Goal: Use online tool/utility: Use online tool/utility

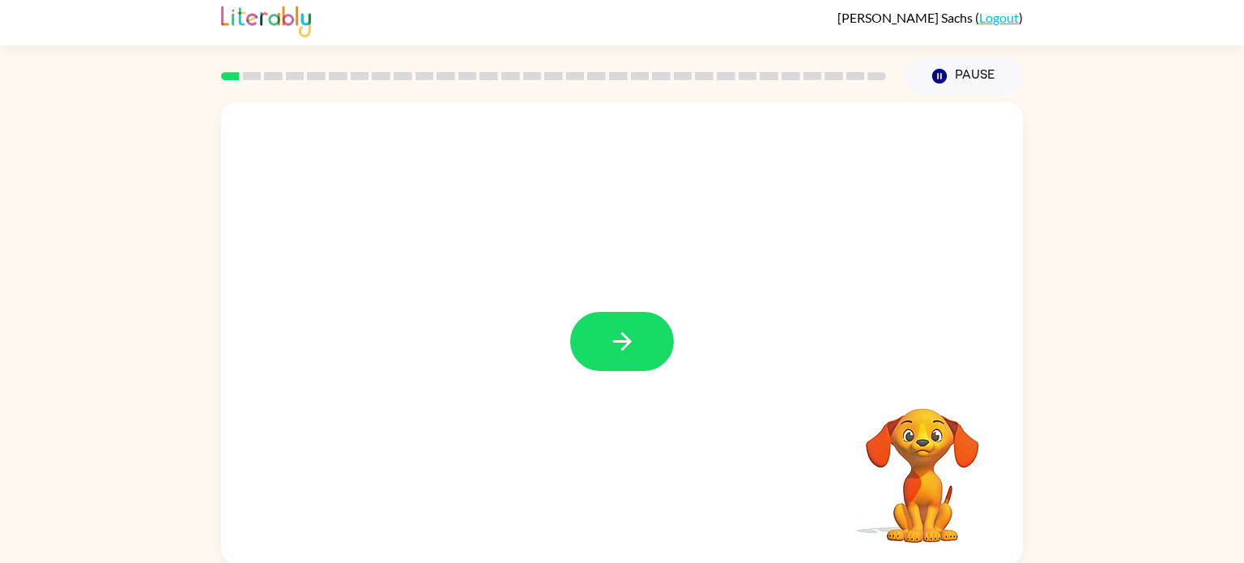
scroll to position [6, 0]
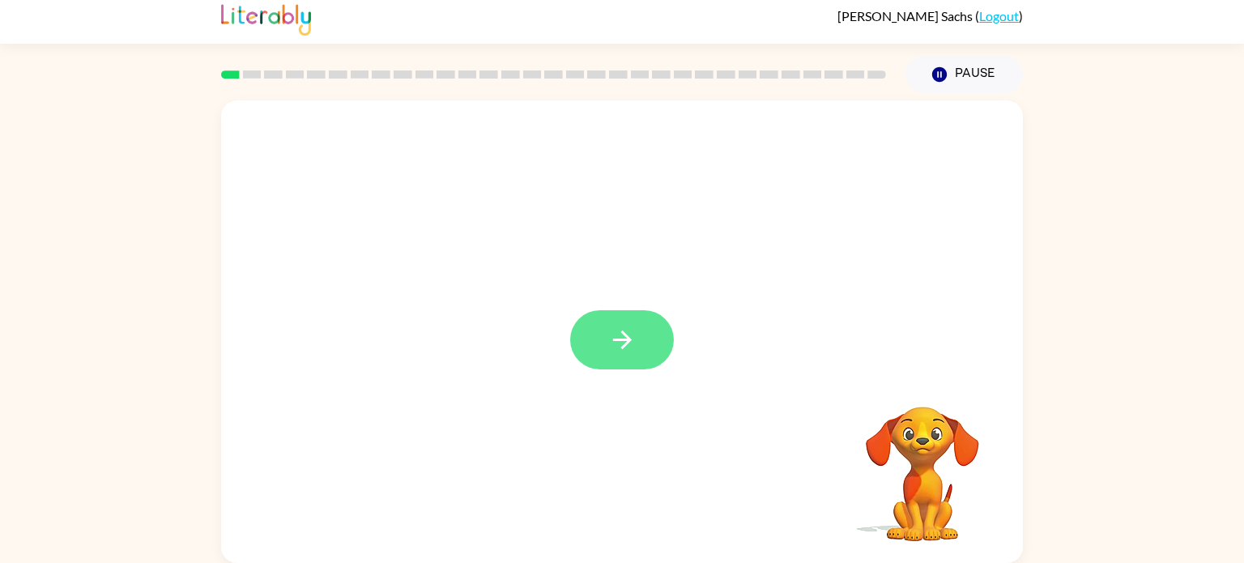
click at [641, 335] on button "button" at bounding box center [622, 339] width 104 height 59
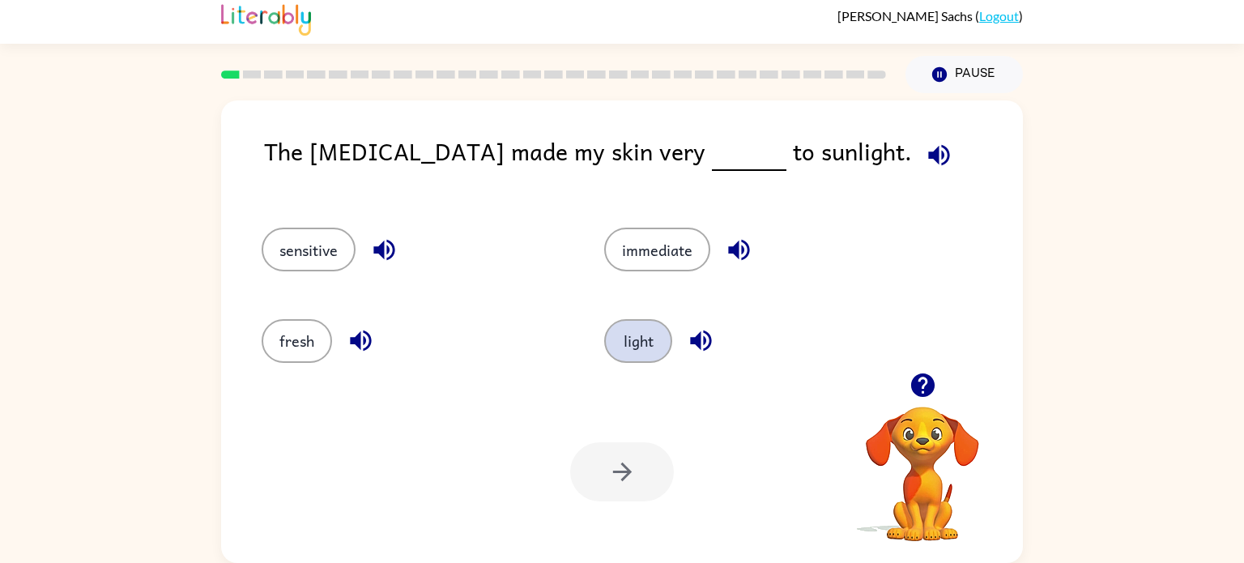
click at [625, 351] on button "light" at bounding box center [638, 341] width 68 height 44
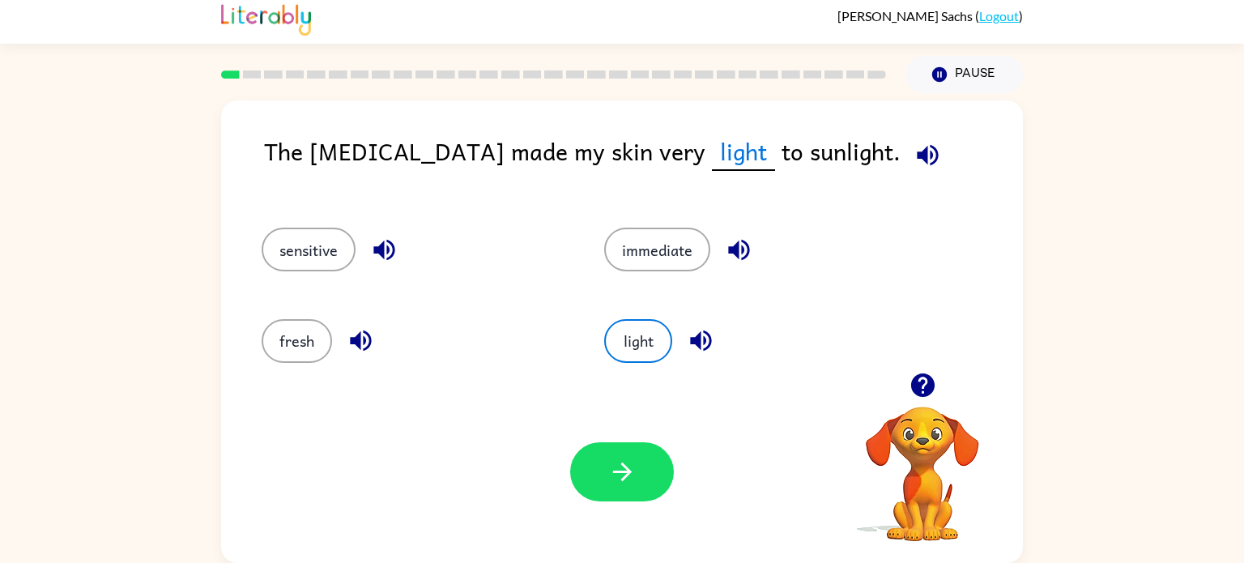
click at [913, 165] on icon "button" at bounding box center [927, 155] width 28 height 28
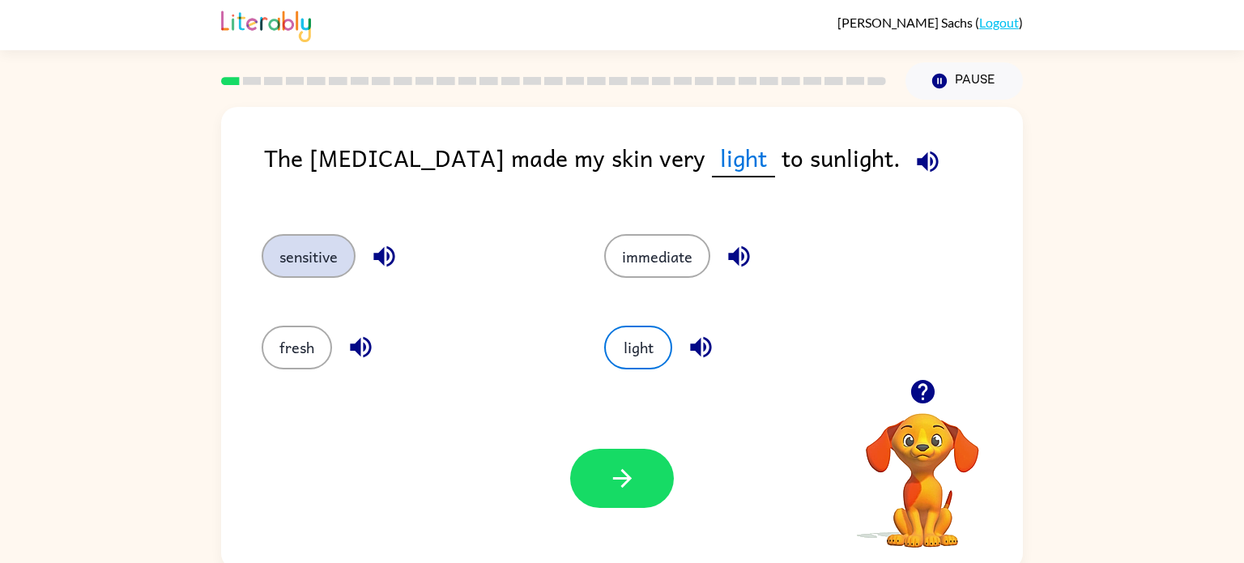
click at [315, 269] on button "sensitive" at bounding box center [309, 256] width 94 height 44
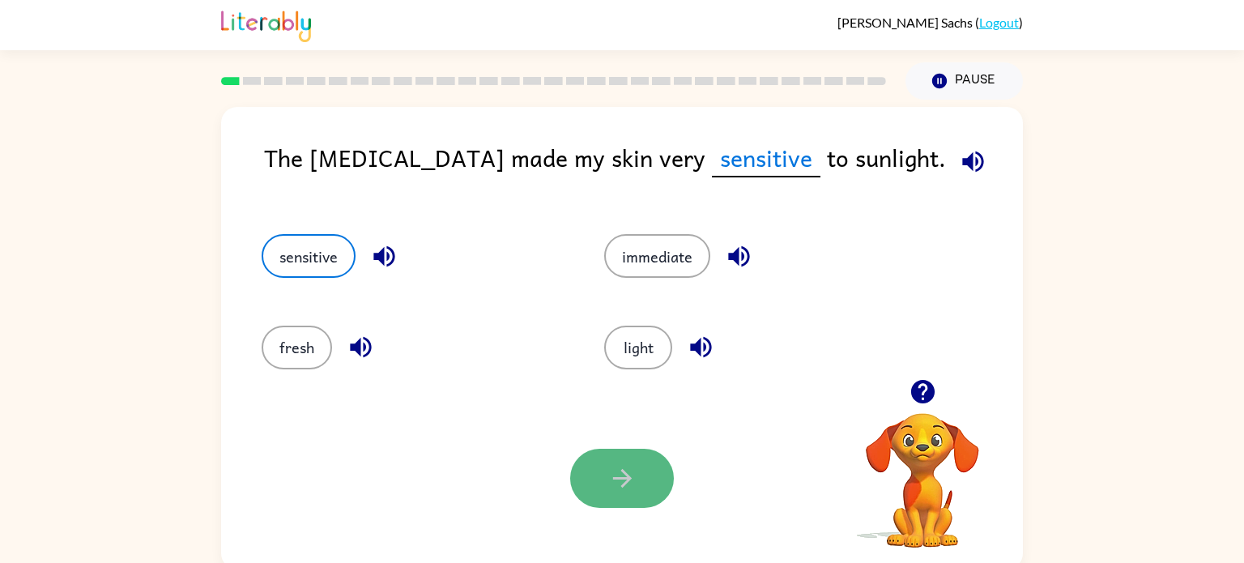
click at [608, 469] on icon "button" at bounding box center [622, 478] width 28 height 28
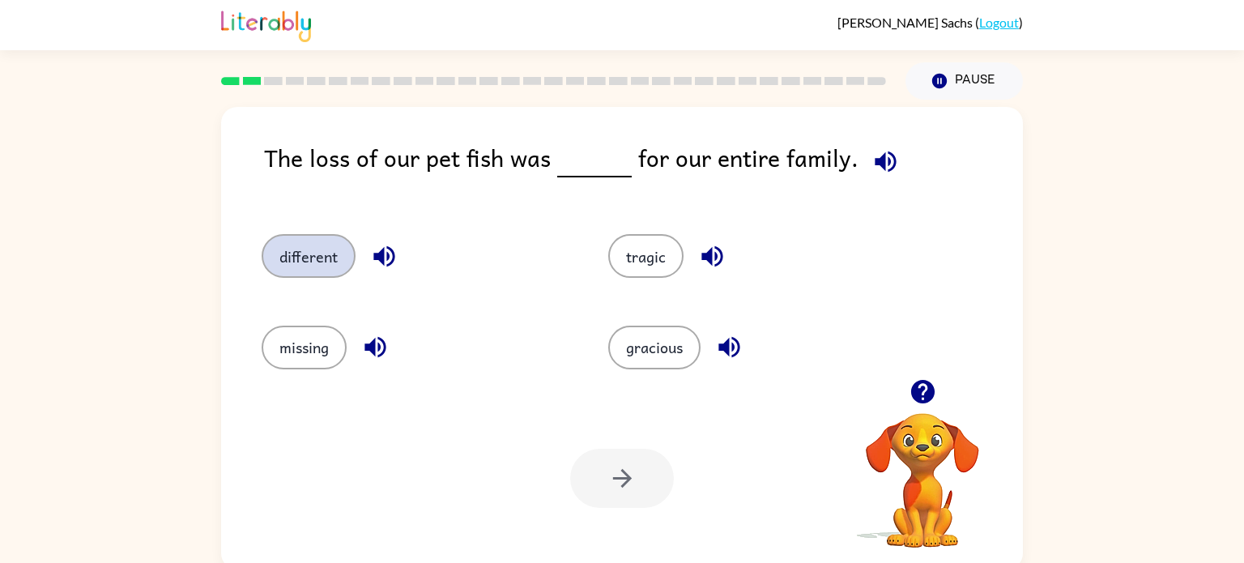
click at [309, 246] on button "different" at bounding box center [309, 256] width 94 height 44
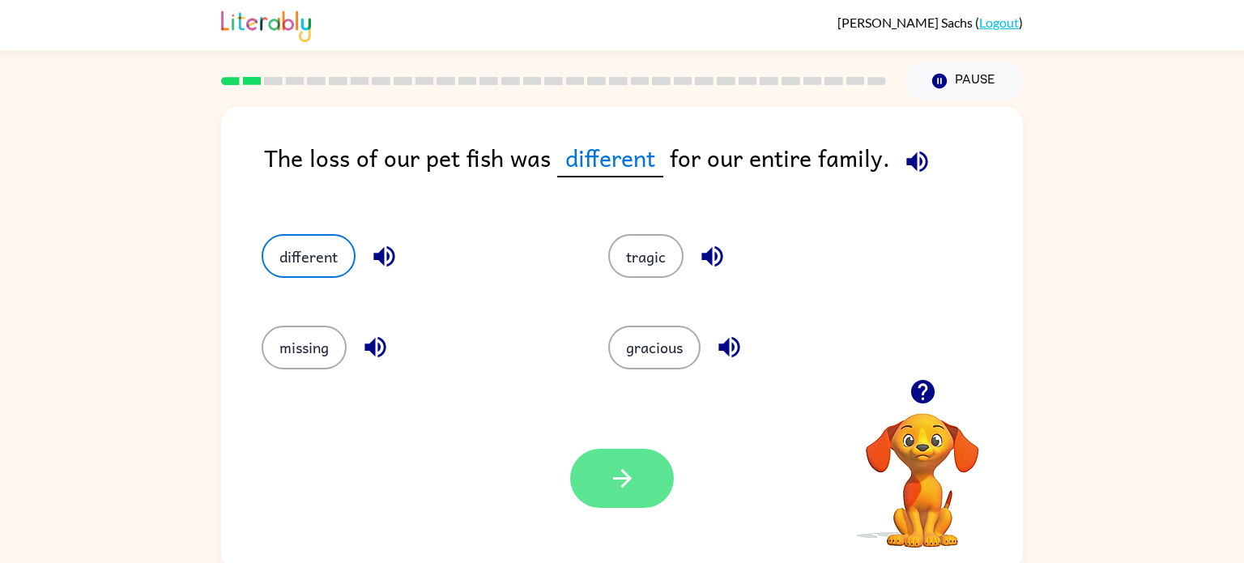
click at [626, 473] on icon "button" at bounding box center [622, 478] width 28 height 28
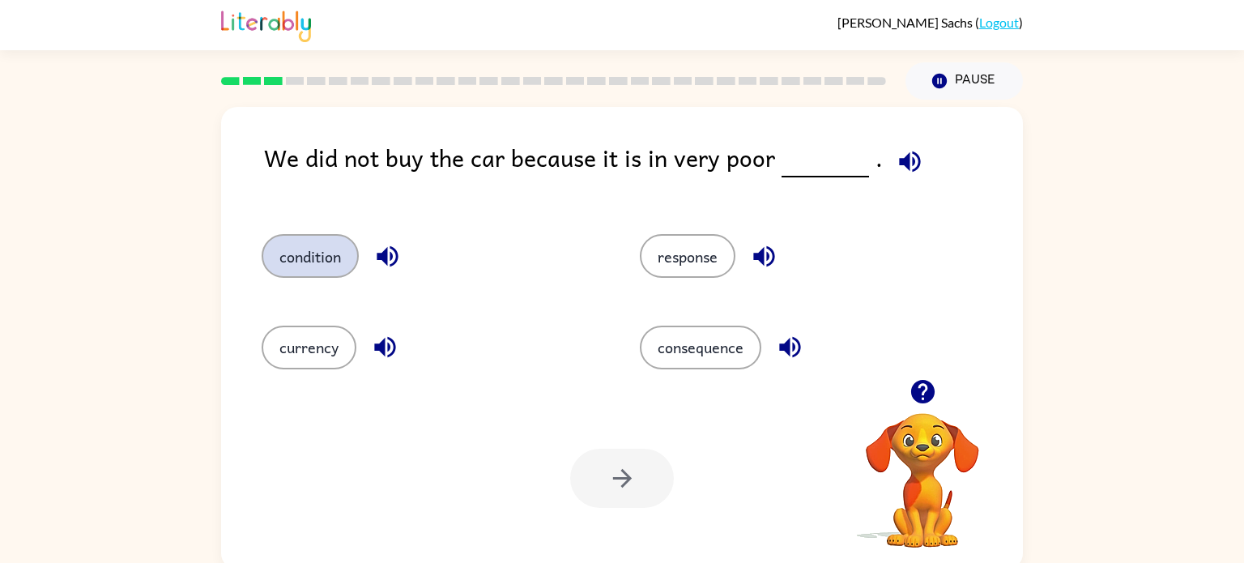
click at [301, 253] on button "condition" at bounding box center [310, 256] width 97 height 44
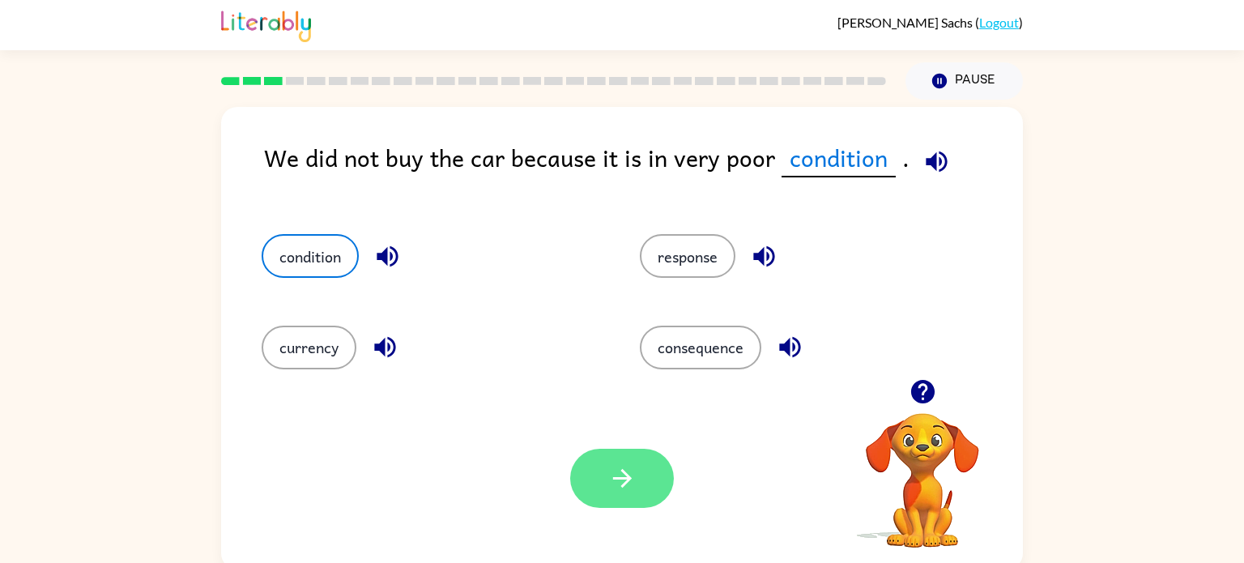
click at [618, 486] on icon "button" at bounding box center [622, 478] width 28 height 28
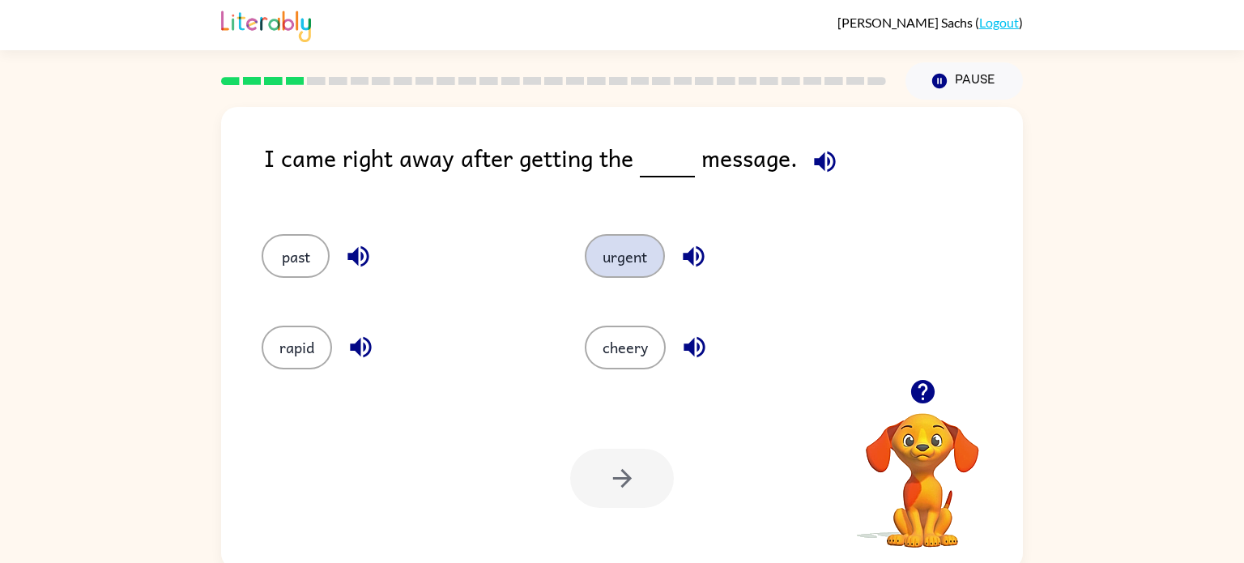
click at [609, 253] on button "urgent" at bounding box center [625, 256] width 80 height 44
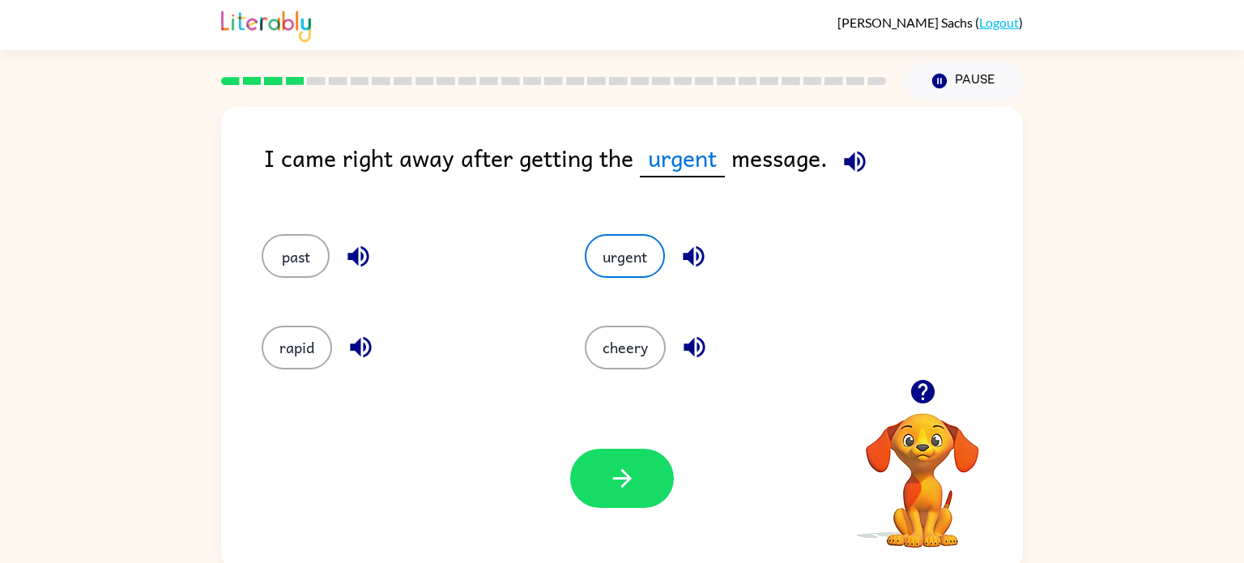
click at [628, 532] on div "Your browser must support playing .mp4 files to use Literably. Please try using…" at bounding box center [622, 478] width 802 height 182
click at [636, 487] on button "button" at bounding box center [622, 478] width 104 height 59
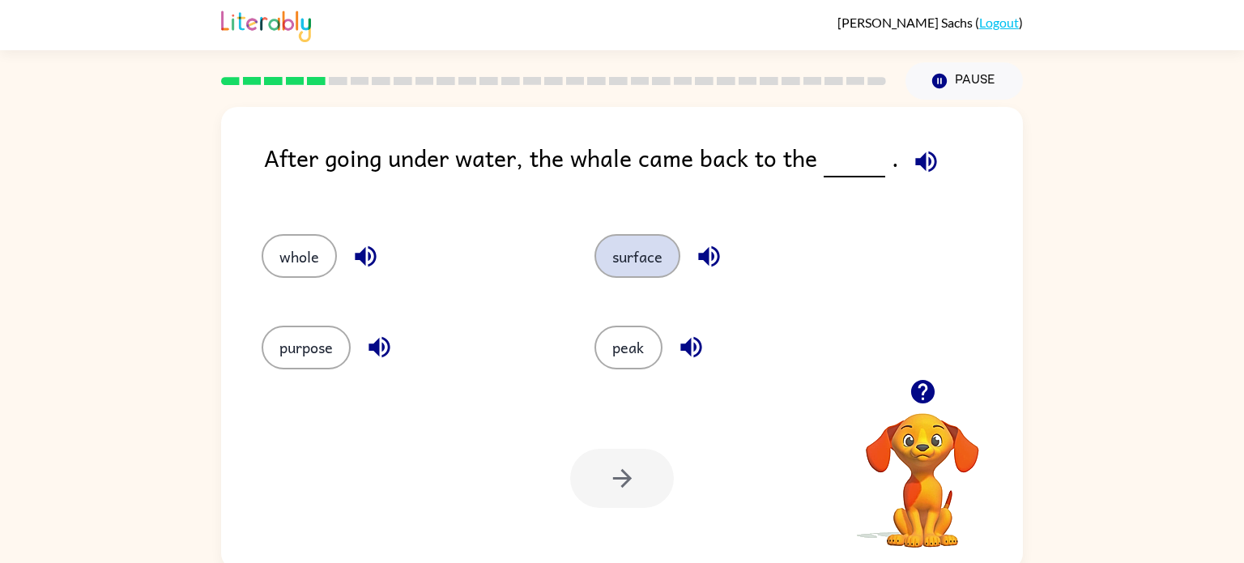
click at [626, 262] on button "surface" at bounding box center [637, 256] width 86 height 44
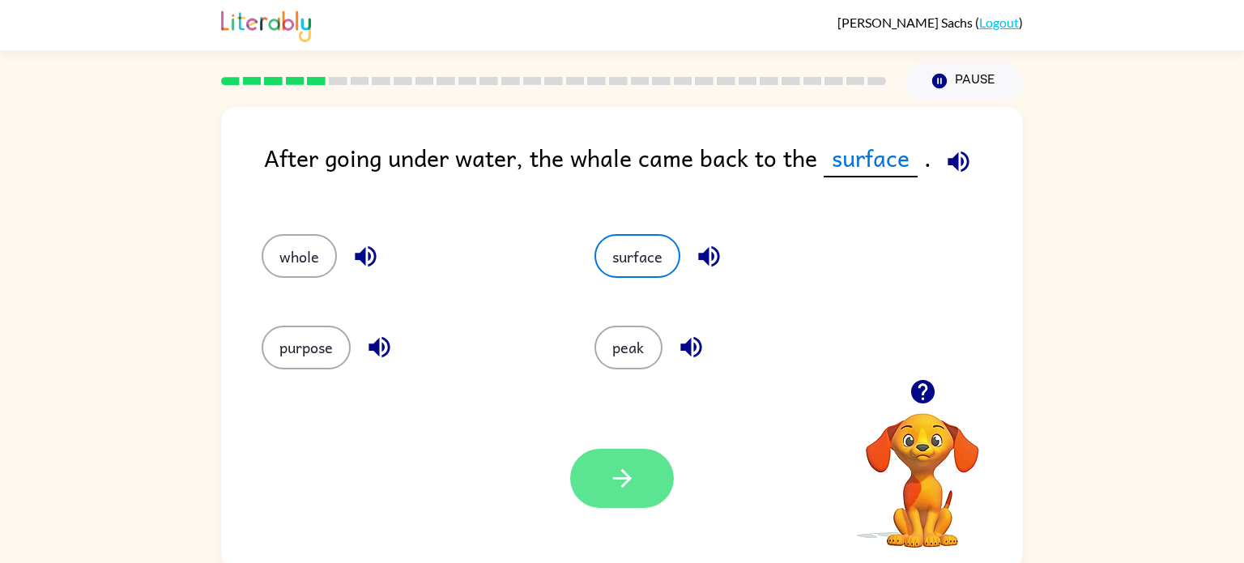
click at [643, 490] on button "button" at bounding box center [622, 478] width 104 height 59
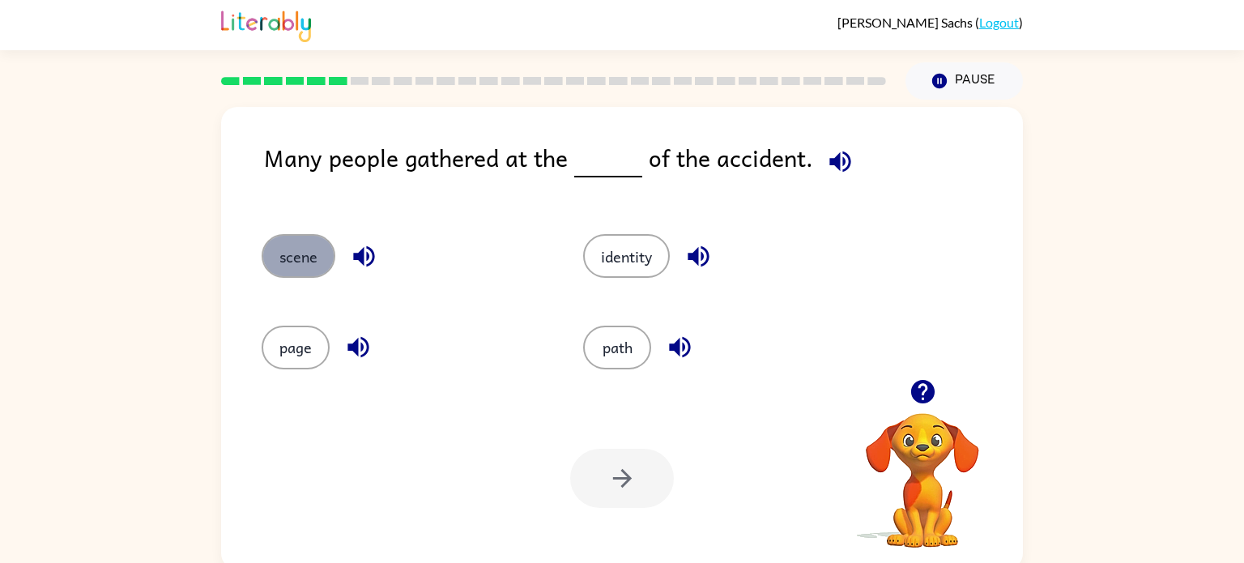
click at [266, 246] on button "scene" at bounding box center [299, 256] width 74 height 44
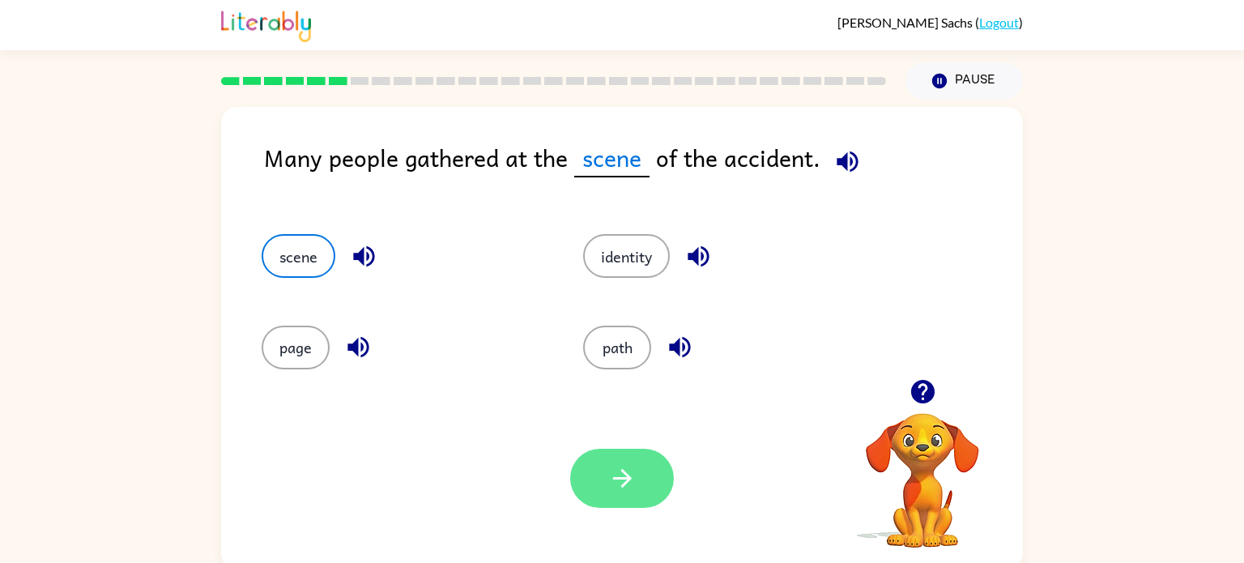
click at [608, 483] on icon "button" at bounding box center [622, 478] width 28 height 28
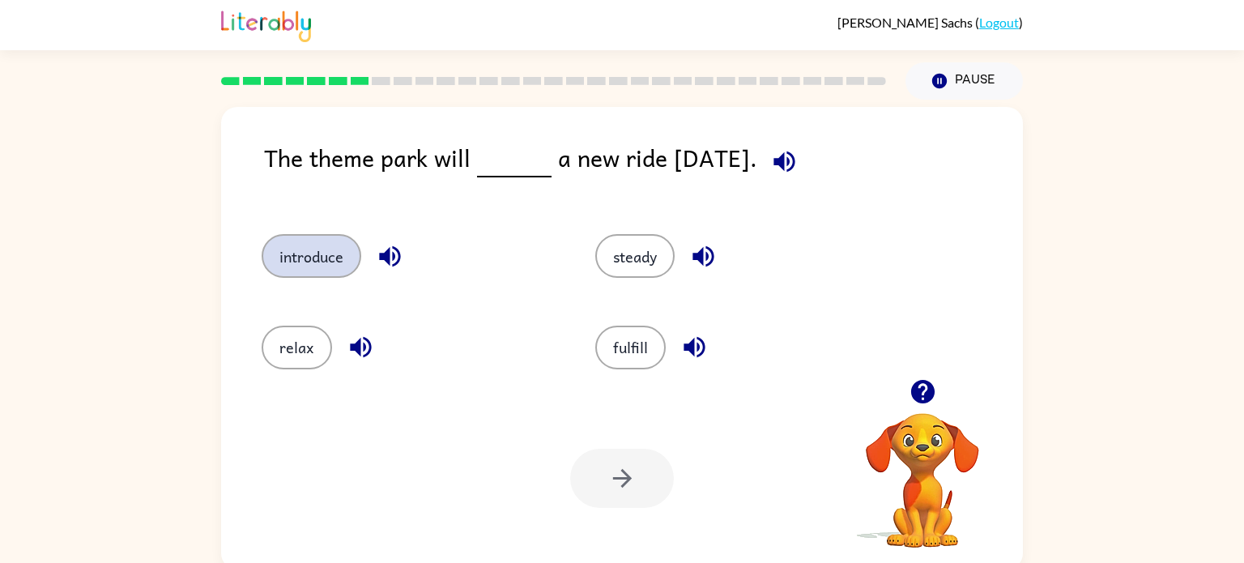
click at [305, 269] on button "introduce" at bounding box center [312, 256] width 100 height 44
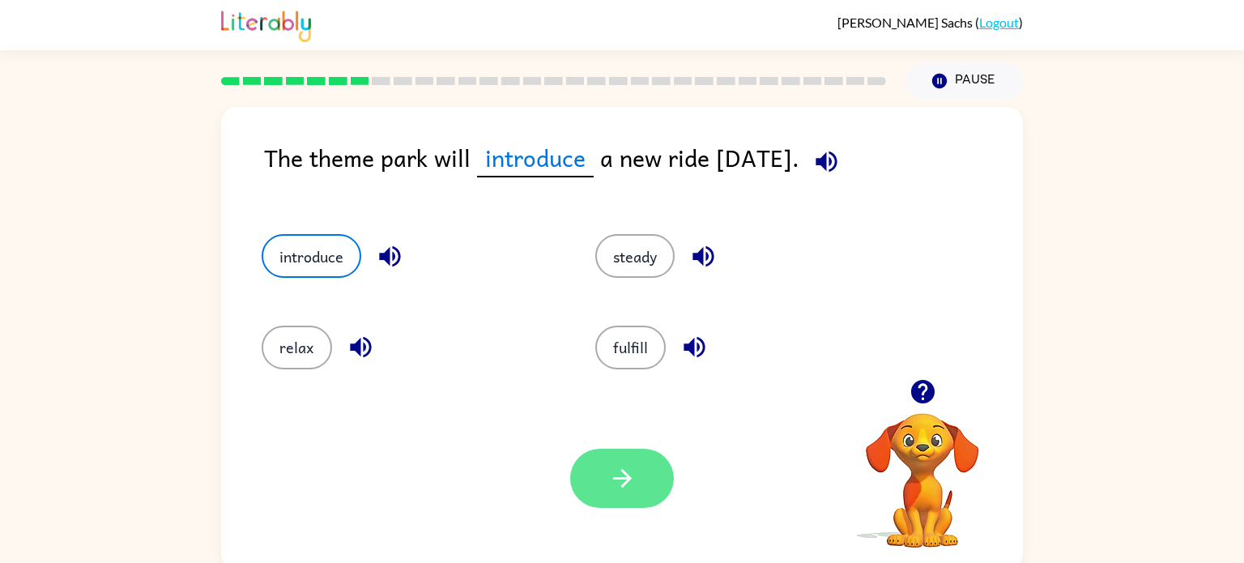
click at [602, 473] on button "button" at bounding box center [622, 478] width 104 height 59
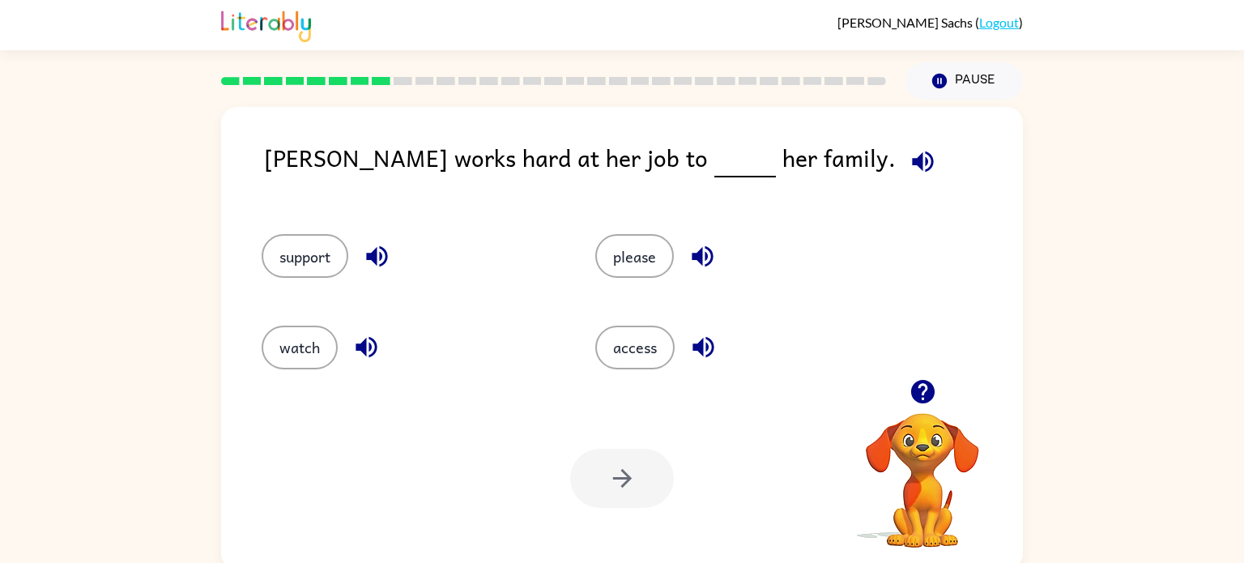
click at [314, 211] on div "support" at bounding box center [398, 248] width 334 height 91
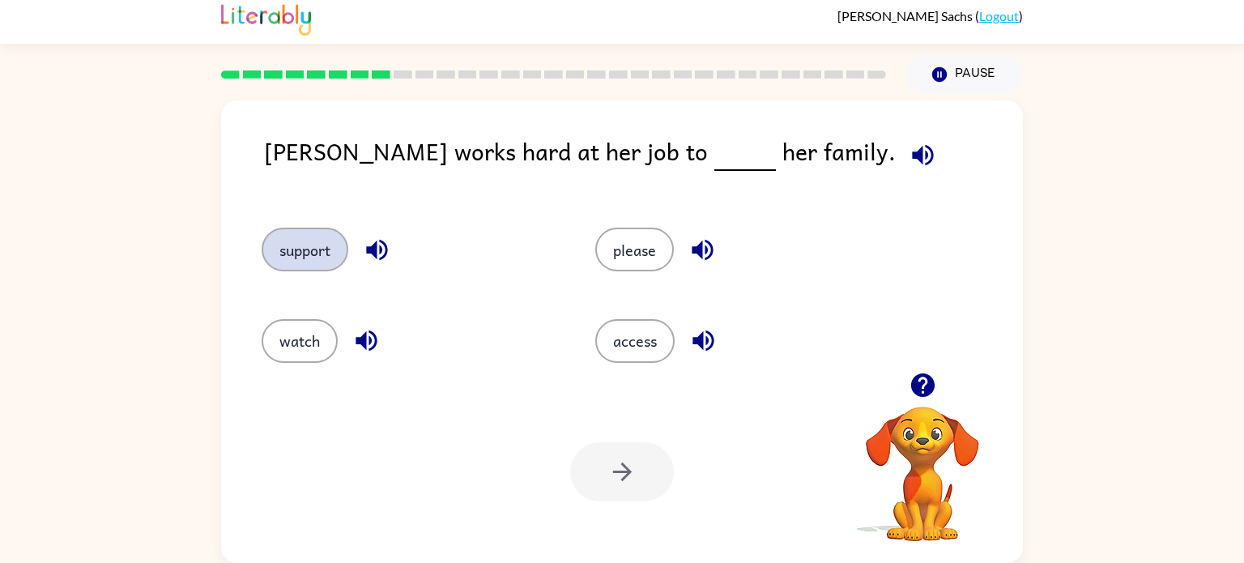
click at [302, 250] on button "support" at bounding box center [305, 250] width 87 height 44
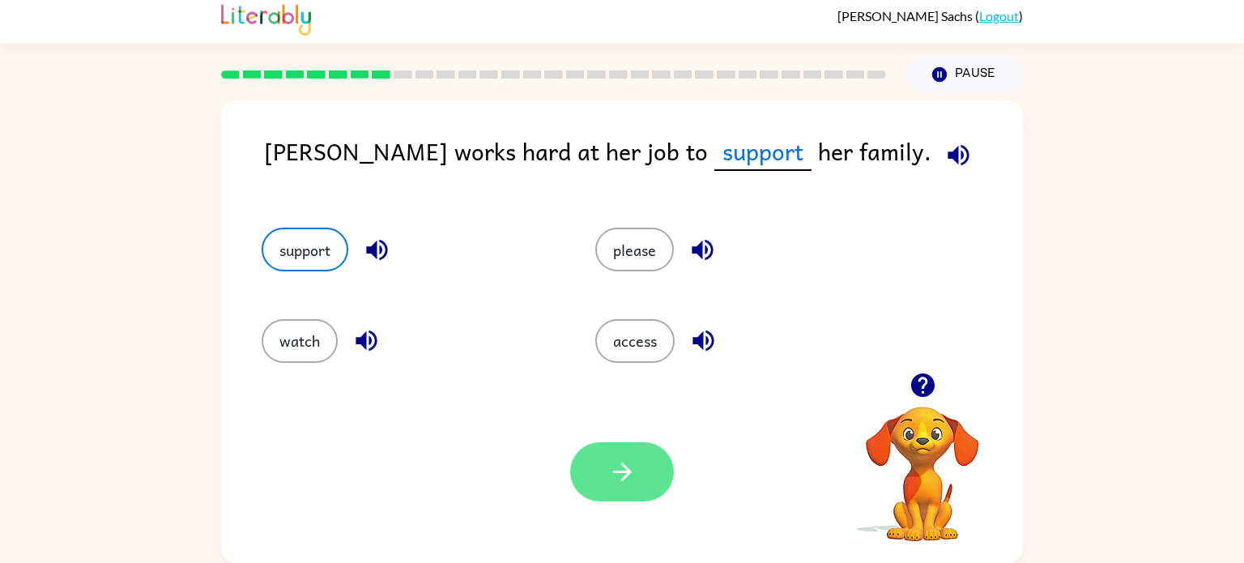
click at [621, 478] on icon "button" at bounding box center [622, 471] width 28 height 28
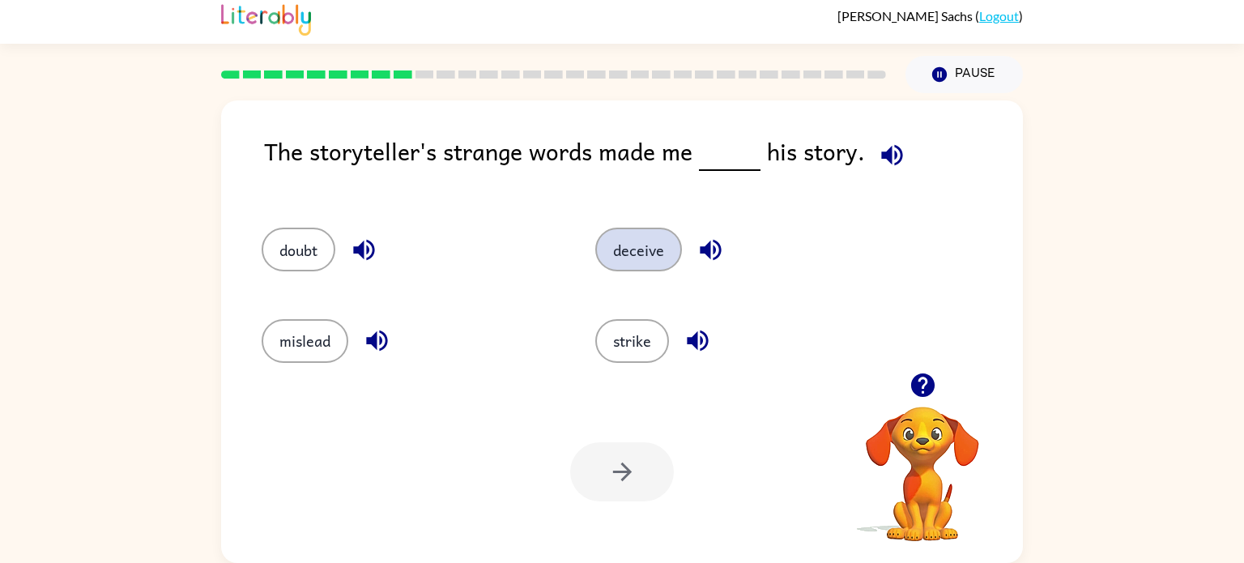
click at [619, 249] on button "deceive" at bounding box center [638, 250] width 87 height 44
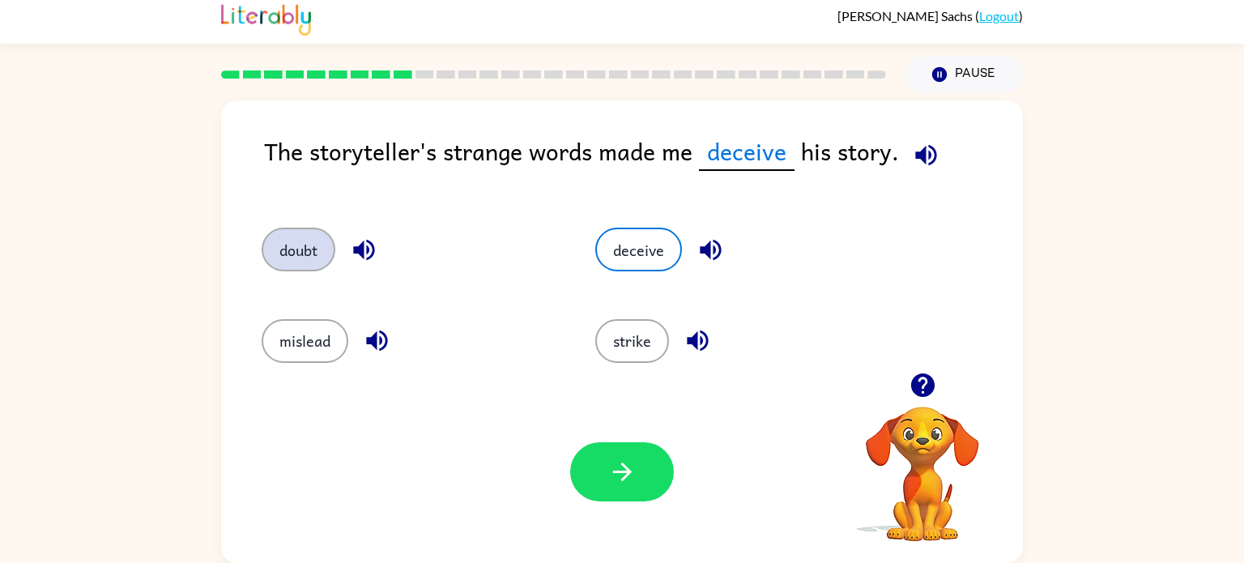
click at [300, 231] on button "doubt" at bounding box center [299, 250] width 74 height 44
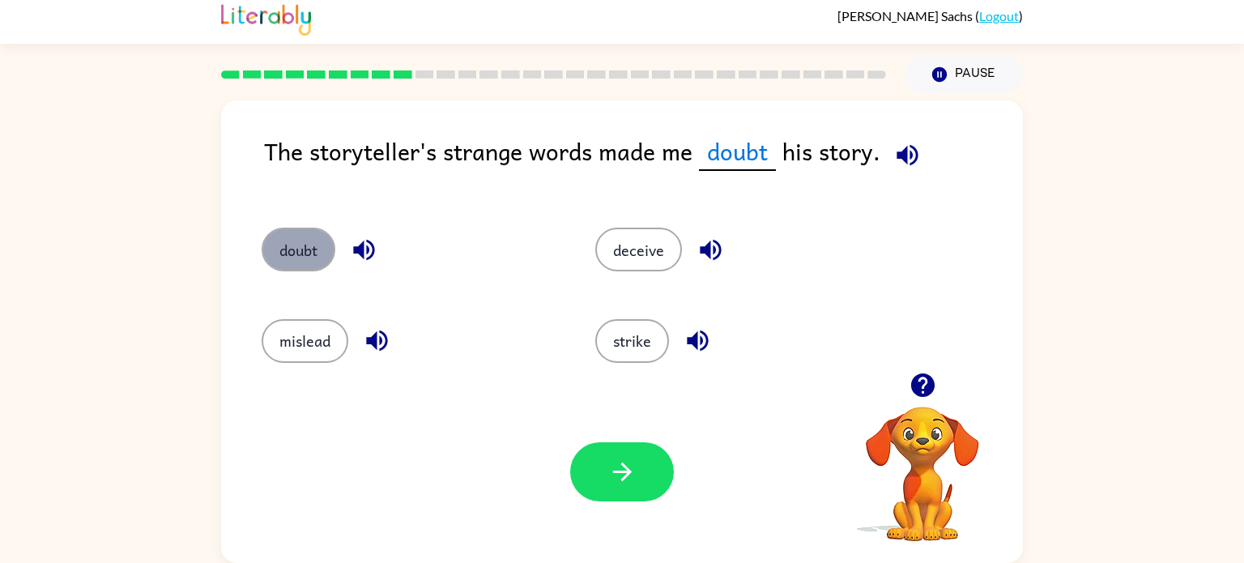
click at [301, 256] on button "doubt" at bounding box center [299, 250] width 74 height 44
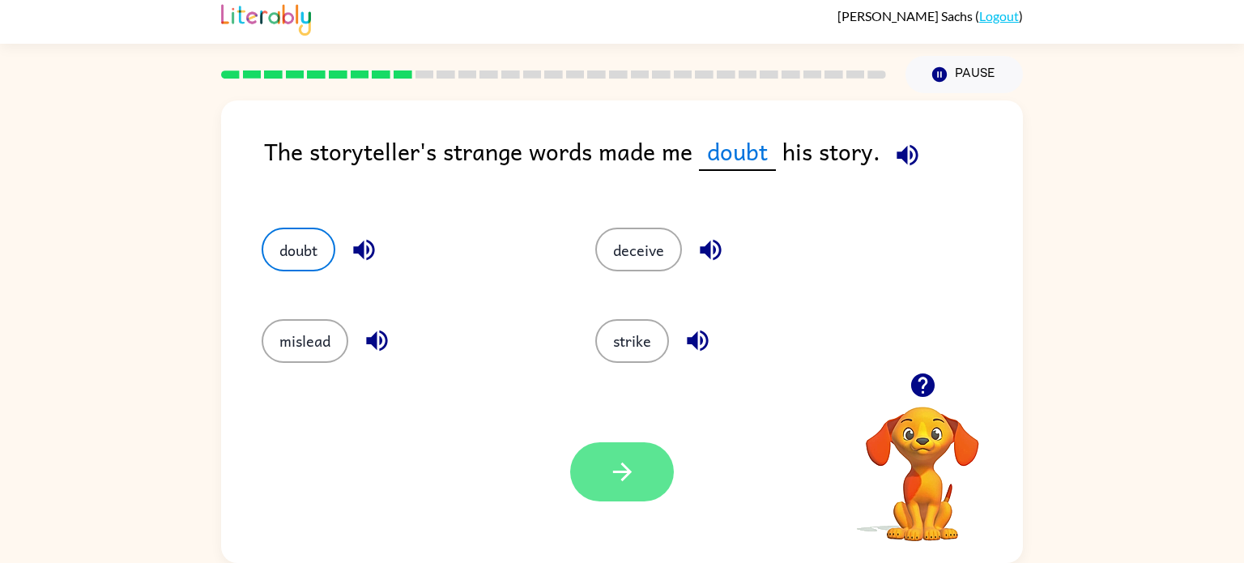
click at [593, 462] on button "button" at bounding box center [622, 471] width 104 height 59
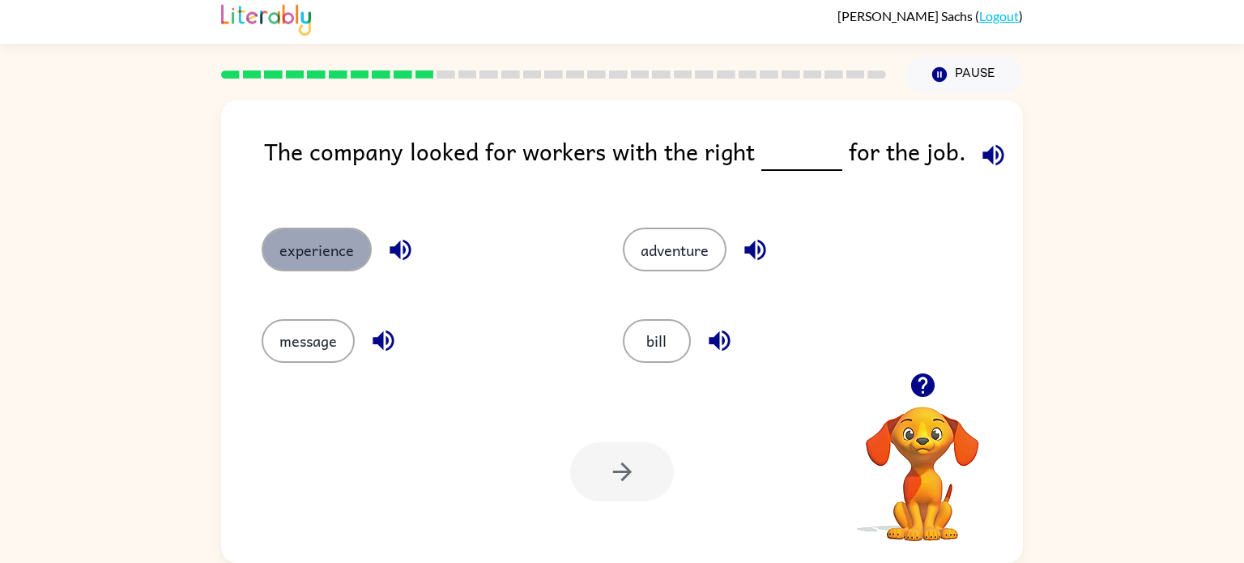
click at [333, 233] on button "experience" at bounding box center [317, 250] width 110 height 44
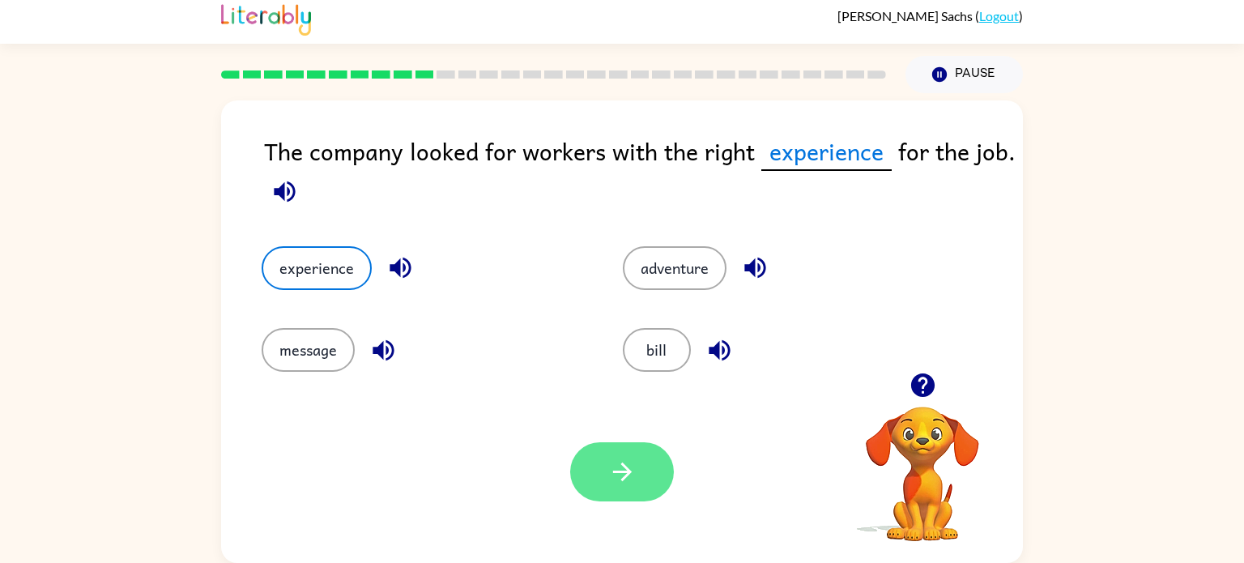
click at [636, 470] on button "button" at bounding box center [622, 471] width 104 height 59
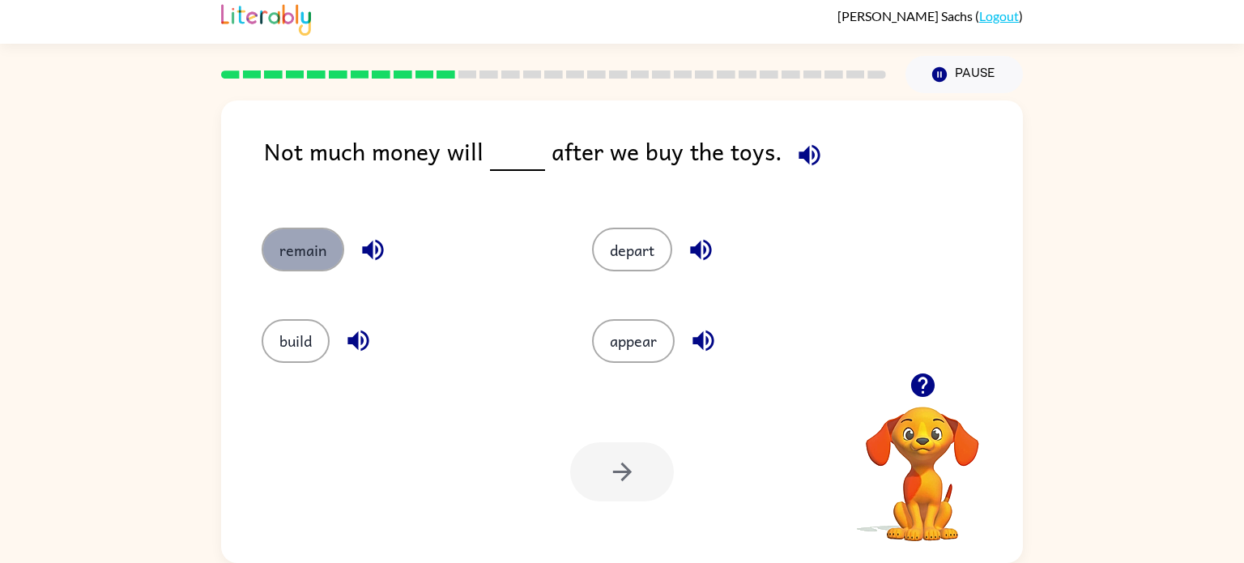
click at [287, 243] on button "remain" at bounding box center [303, 250] width 83 height 44
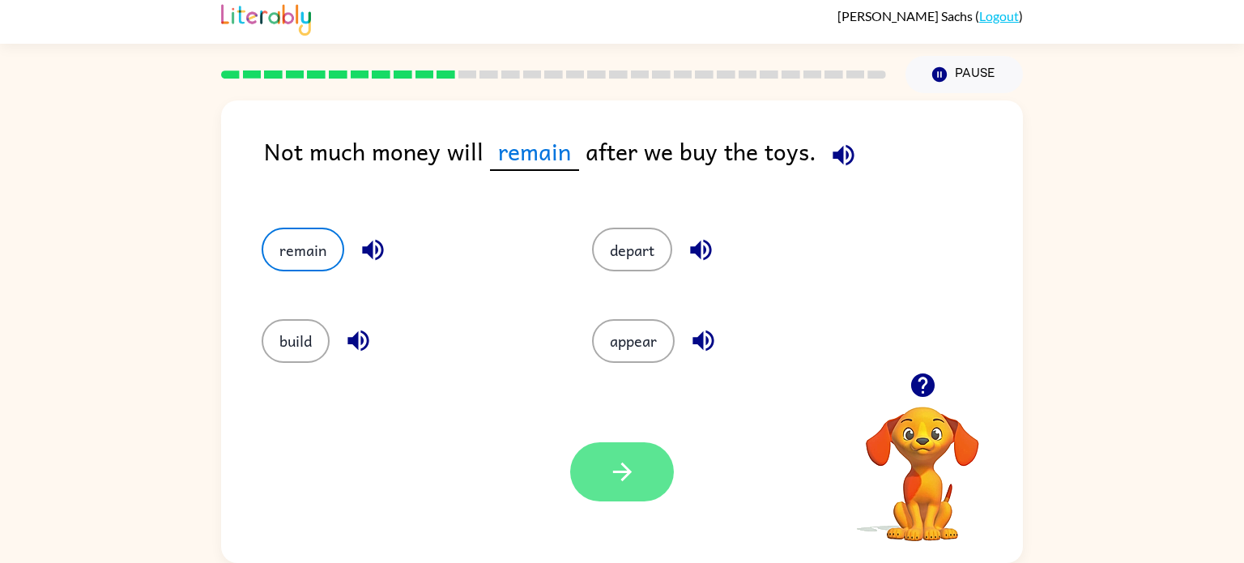
click at [619, 462] on icon "button" at bounding box center [622, 471] width 28 height 28
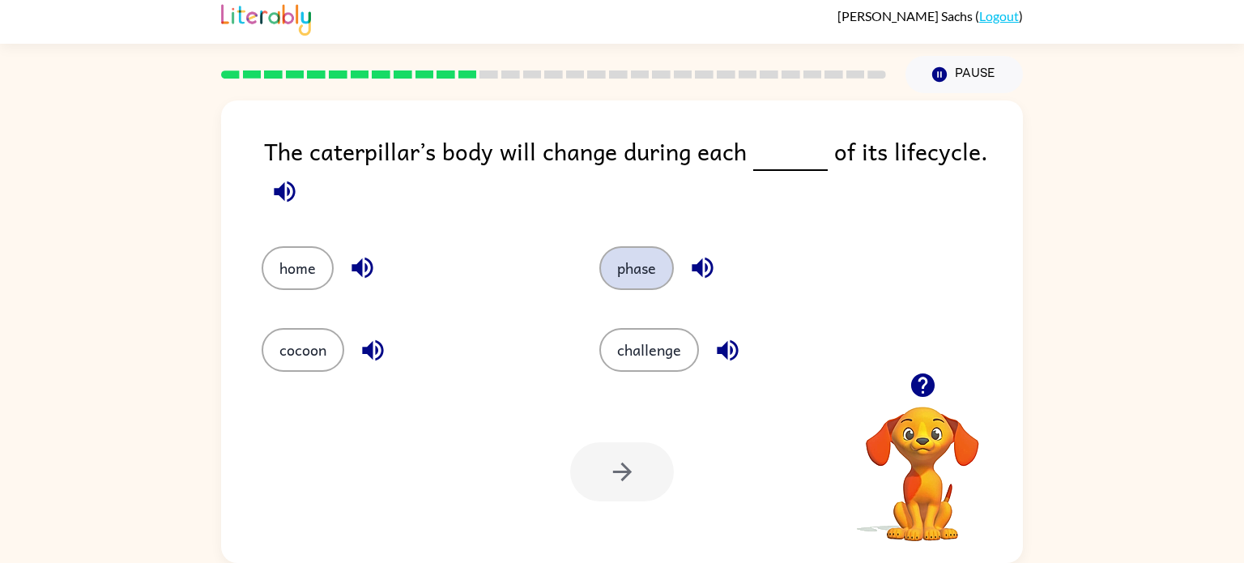
click at [621, 272] on button "phase" at bounding box center [636, 268] width 74 height 44
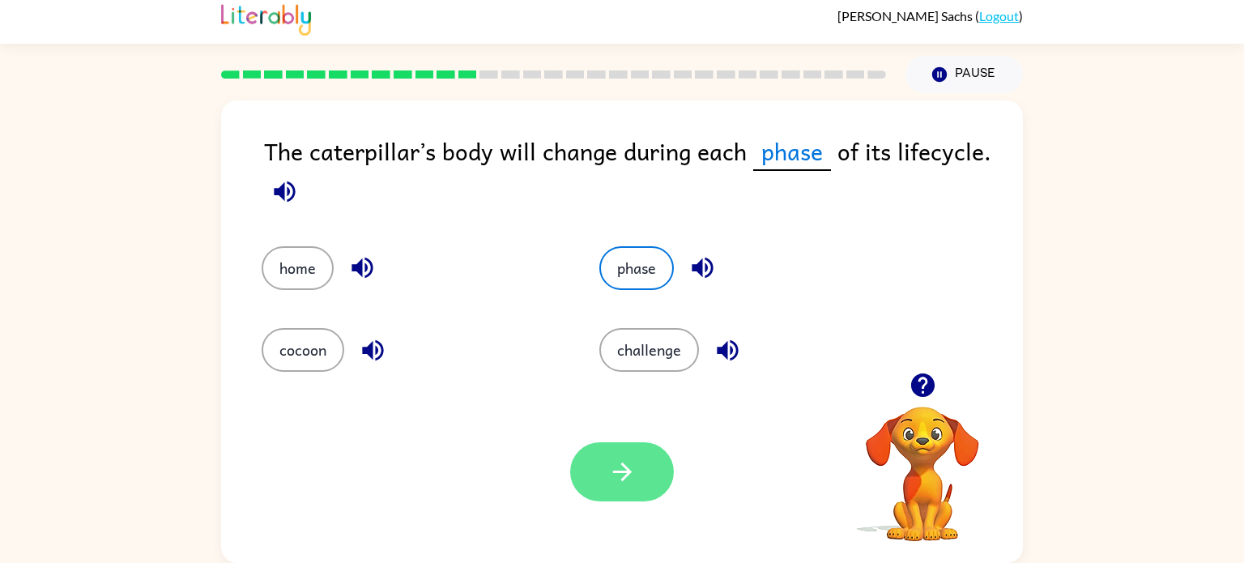
click at [588, 472] on button "button" at bounding box center [622, 471] width 104 height 59
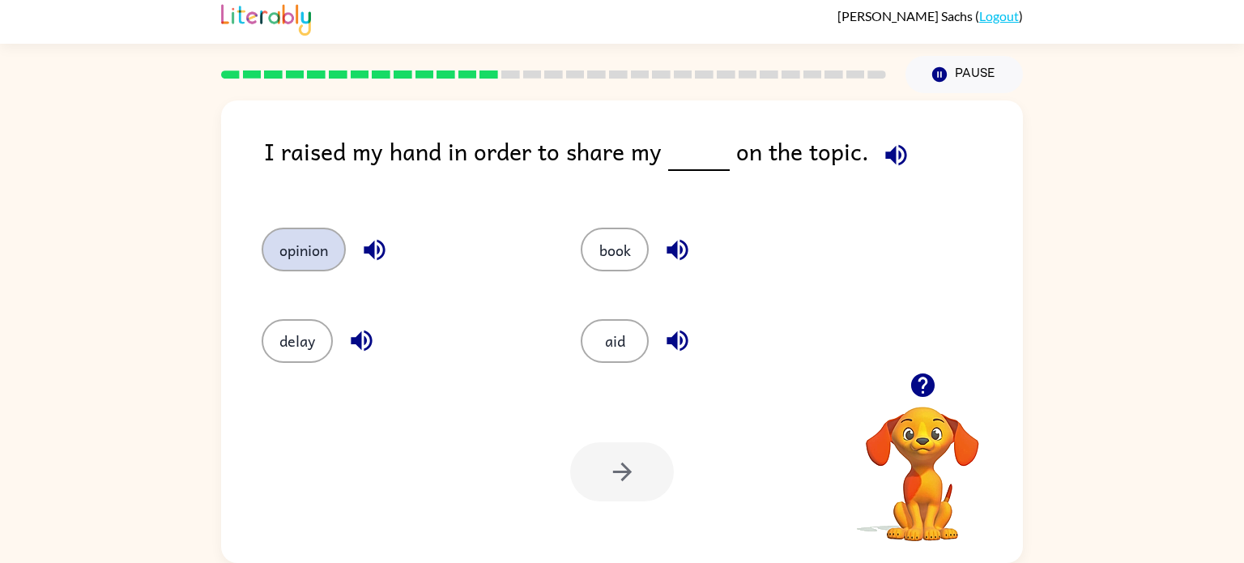
click at [308, 250] on button "opinion" at bounding box center [304, 250] width 84 height 44
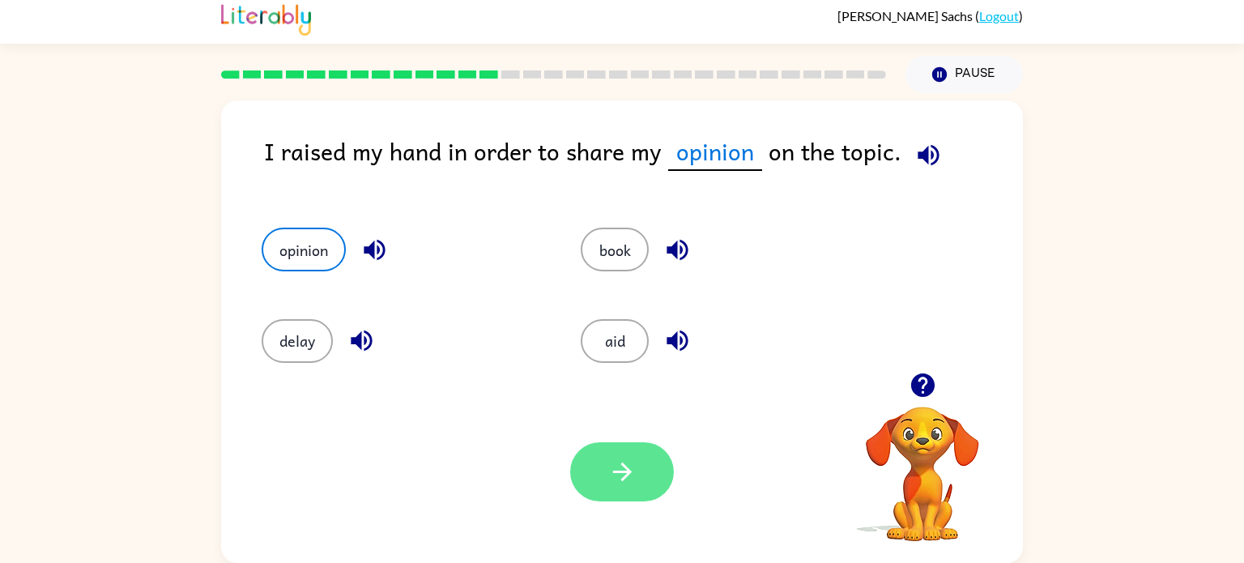
click at [631, 468] on icon "button" at bounding box center [622, 471] width 28 height 28
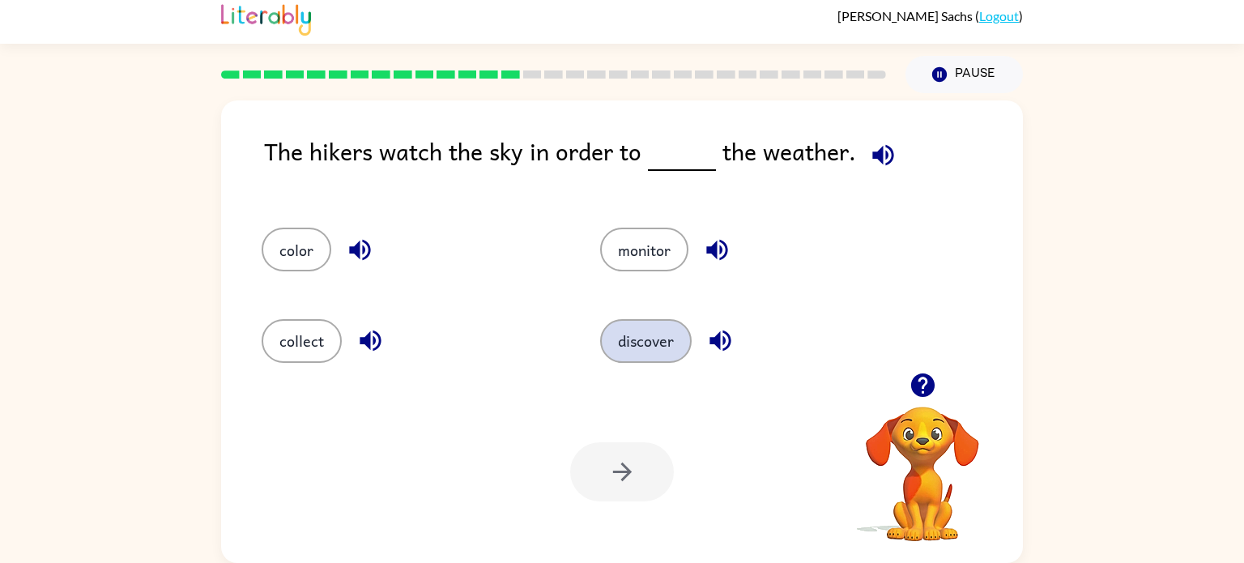
click at [666, 353] on button "discover" at bounding box center [645, 341] width 91 height 44
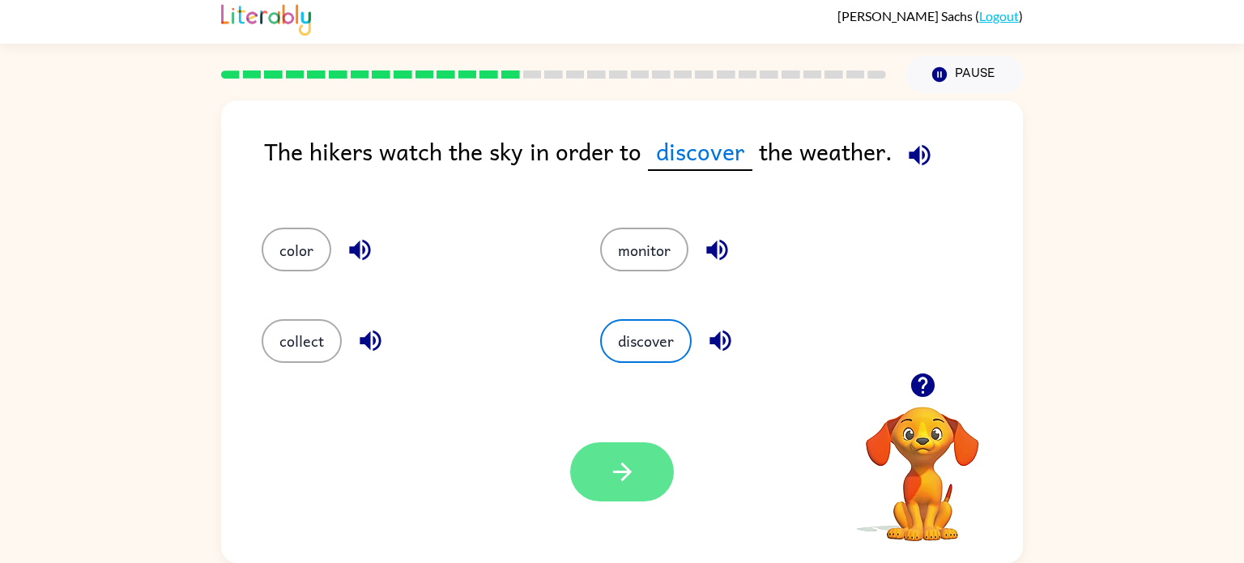
click at [619, 477] on icon "button" at bounding box center [622, 471] width 28 height 28
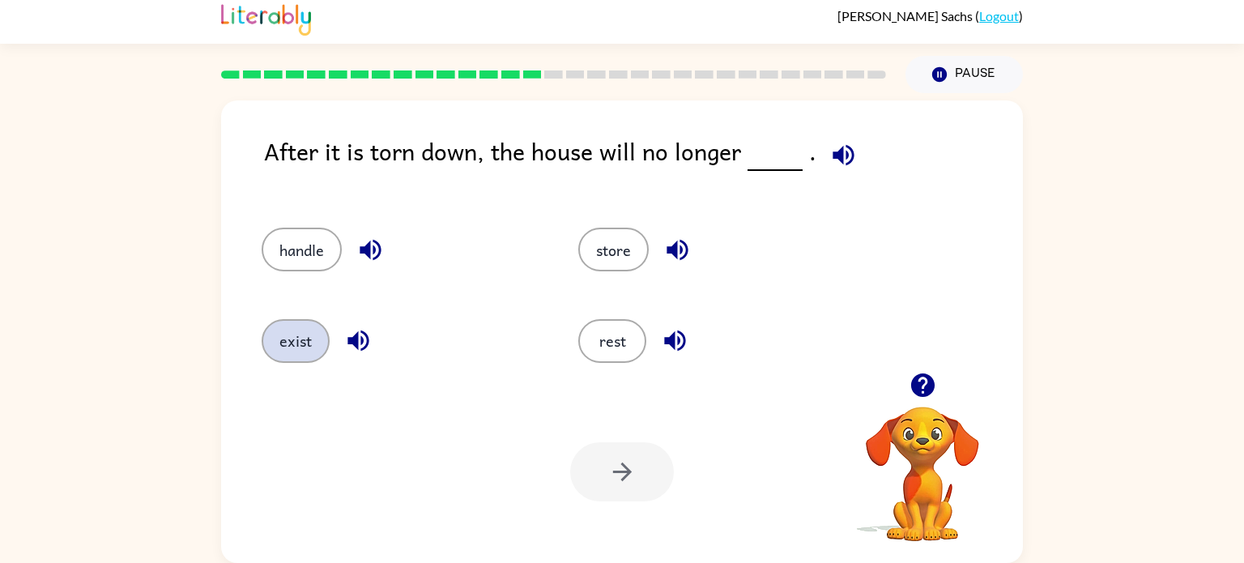
click at [310, 355] on button "exist" at bounding box center [296, 341] width 68 height 44
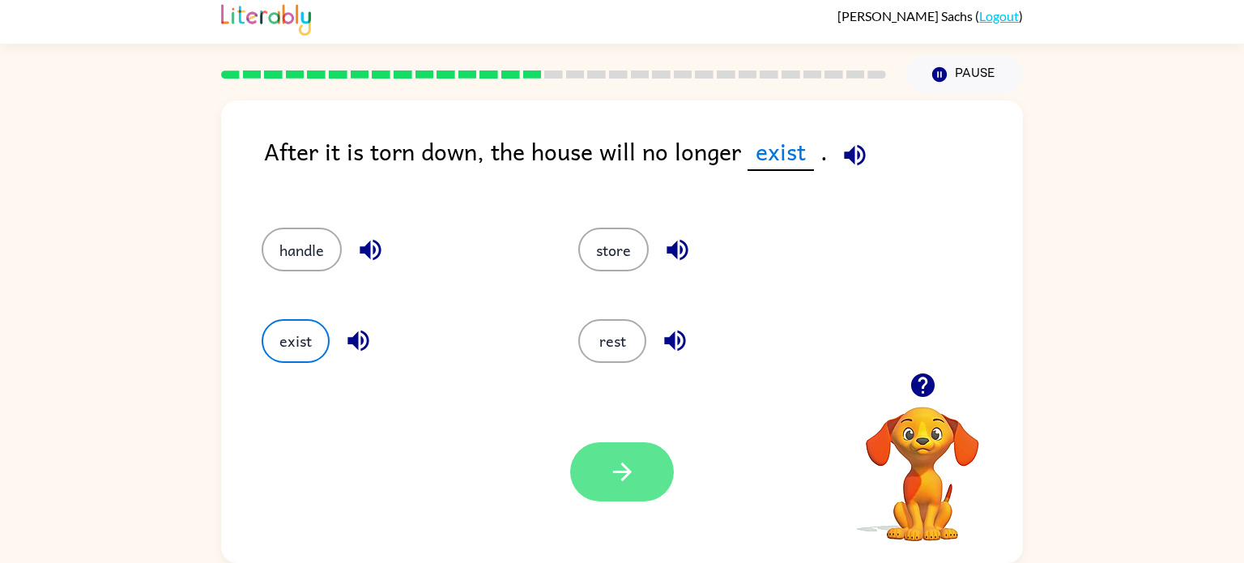
click at [622, 451] on button "button" at bounding box center [622, 471] width 104 height 59
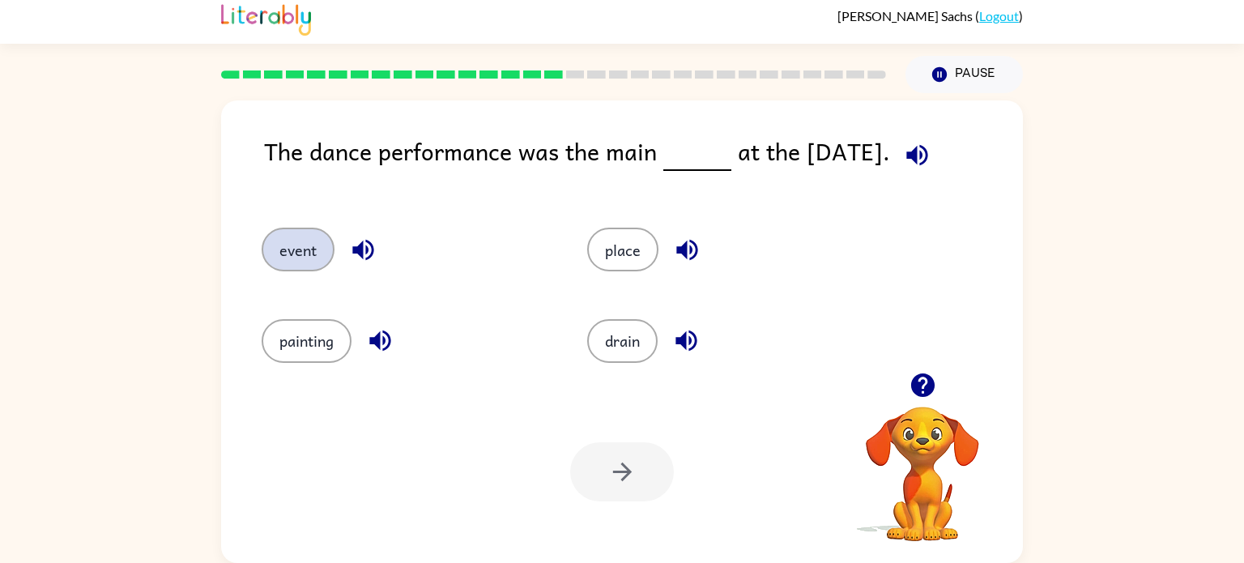
click at [294, 249] on button "event" at bounding box center [298, 250] width 73 height 44
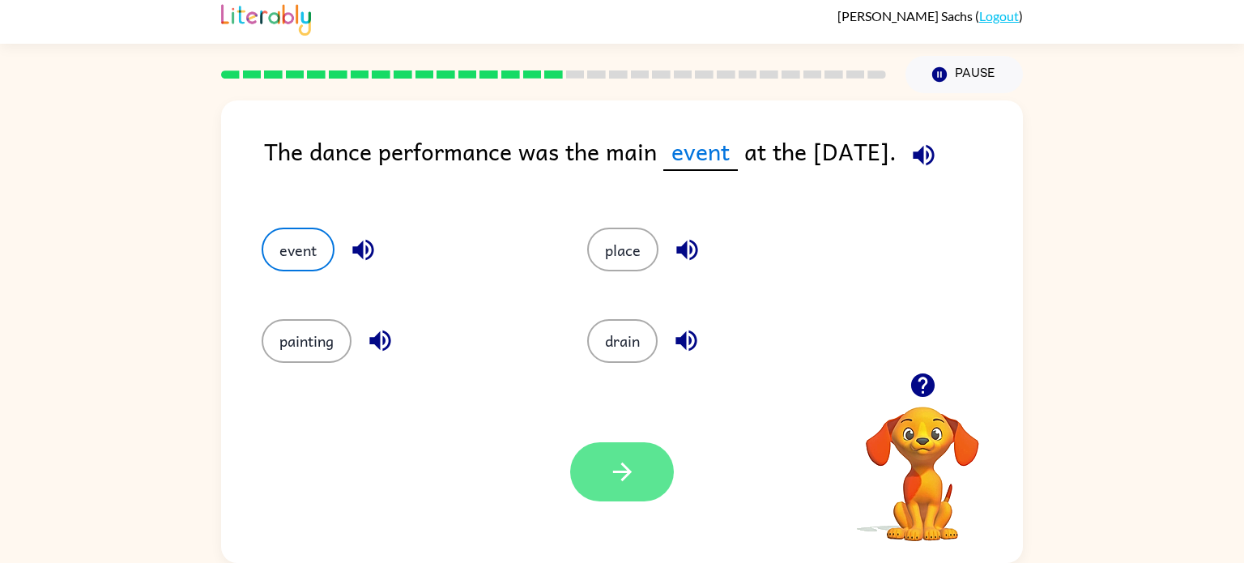
click at [644, 483] on button "button" at bounding box center [622, 471] width 104 height 59
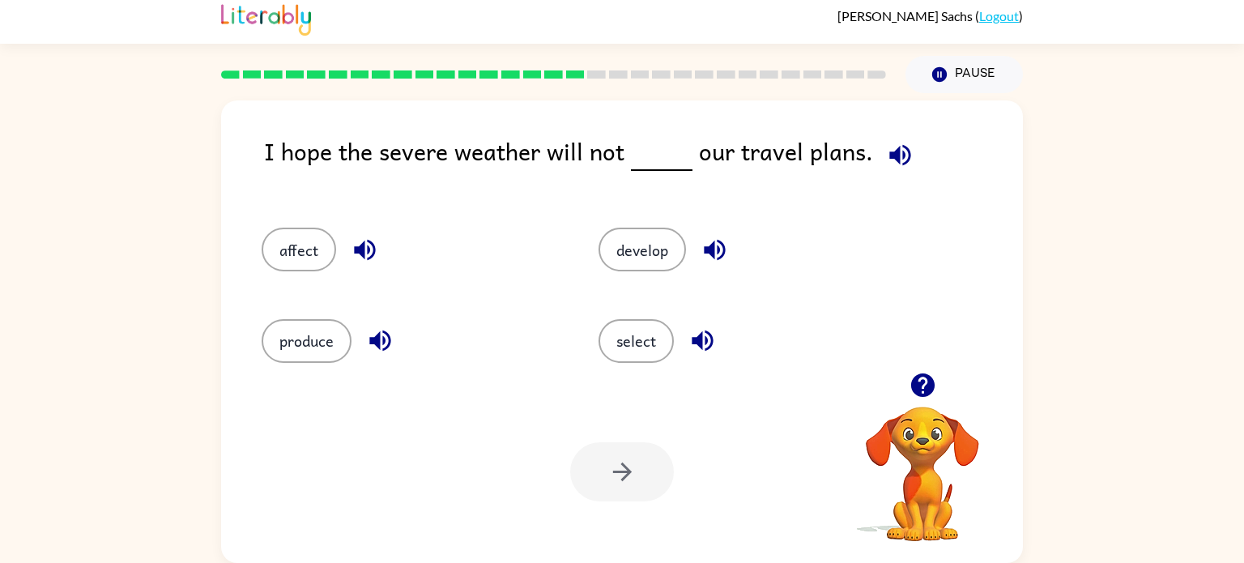
scroll to position [0, 0]
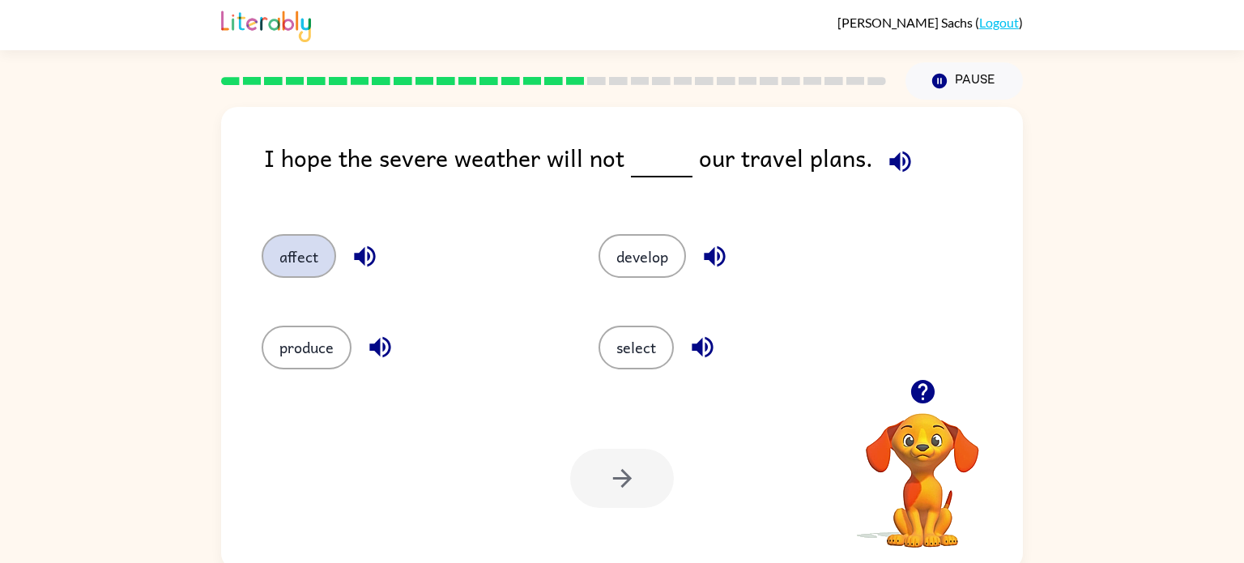
click at [302, 256] on button "affect" at bounding box center [299, 256] width 74 height 44
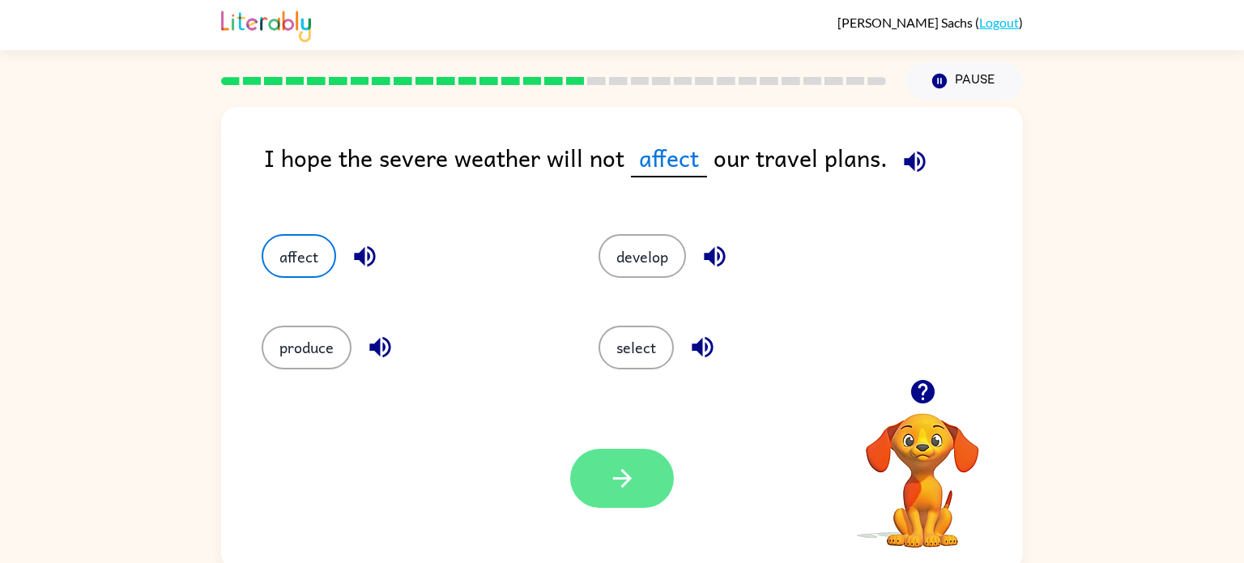
click at [609, 452] on button "button" at bounding box center [622, 478] width 104 height 59
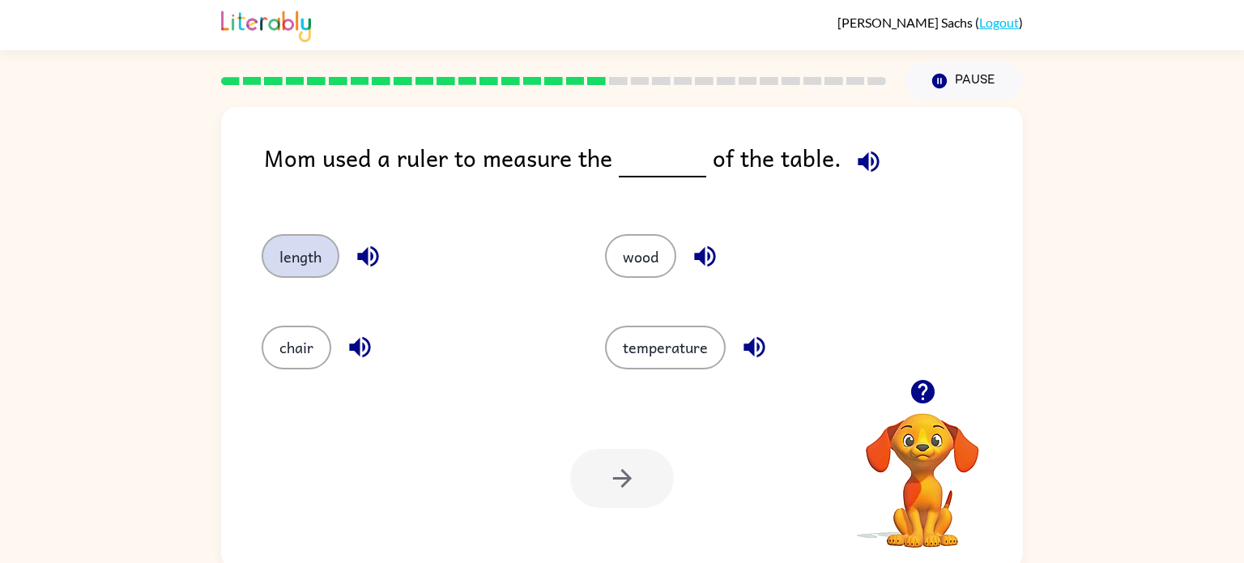
click at [298, 269] on button "length" at bounding box center [301, 256] width 78 height 44
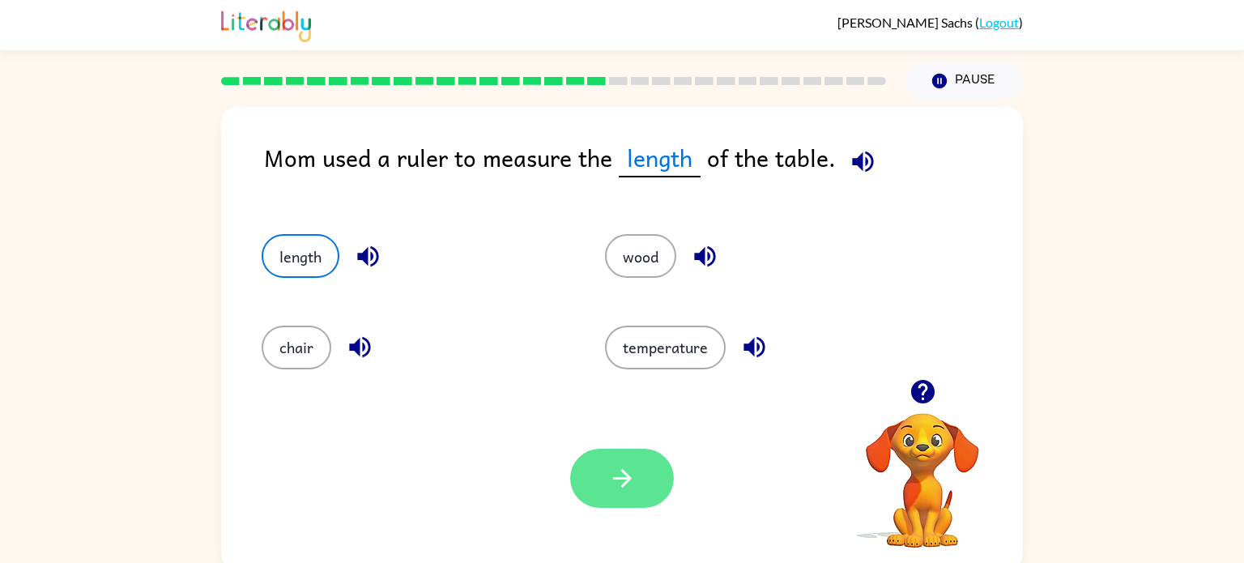
click at [625, 468] on icon "button" at bounding box center [622, 478] width 28 height 28
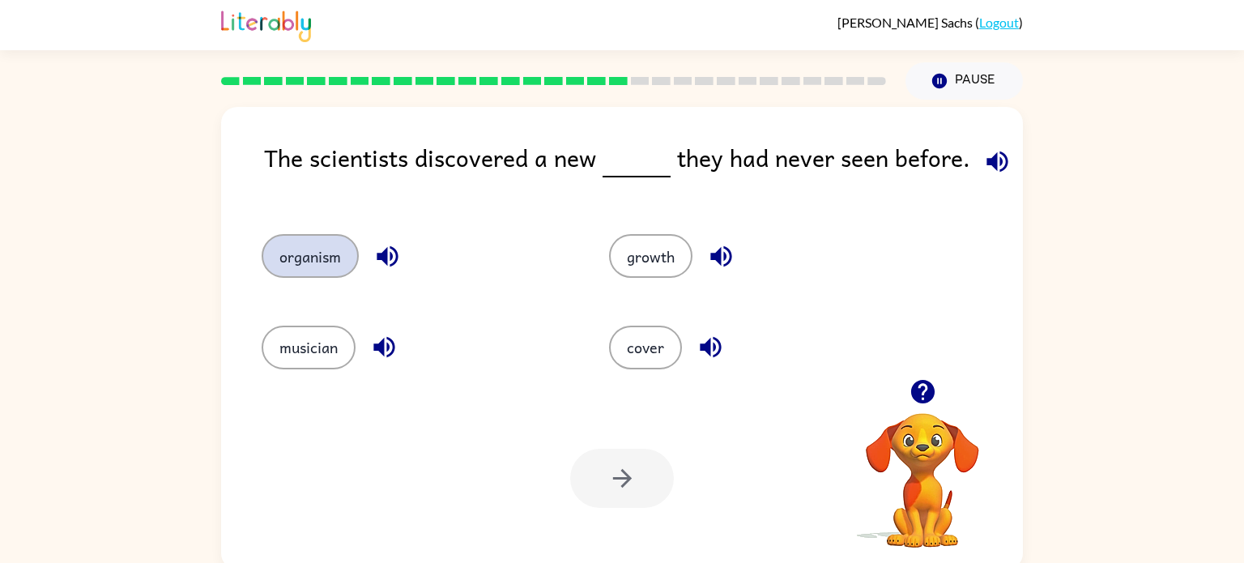
click at [318, 258] on button "organism" at bounding box center [310, 256] width 97 height 44
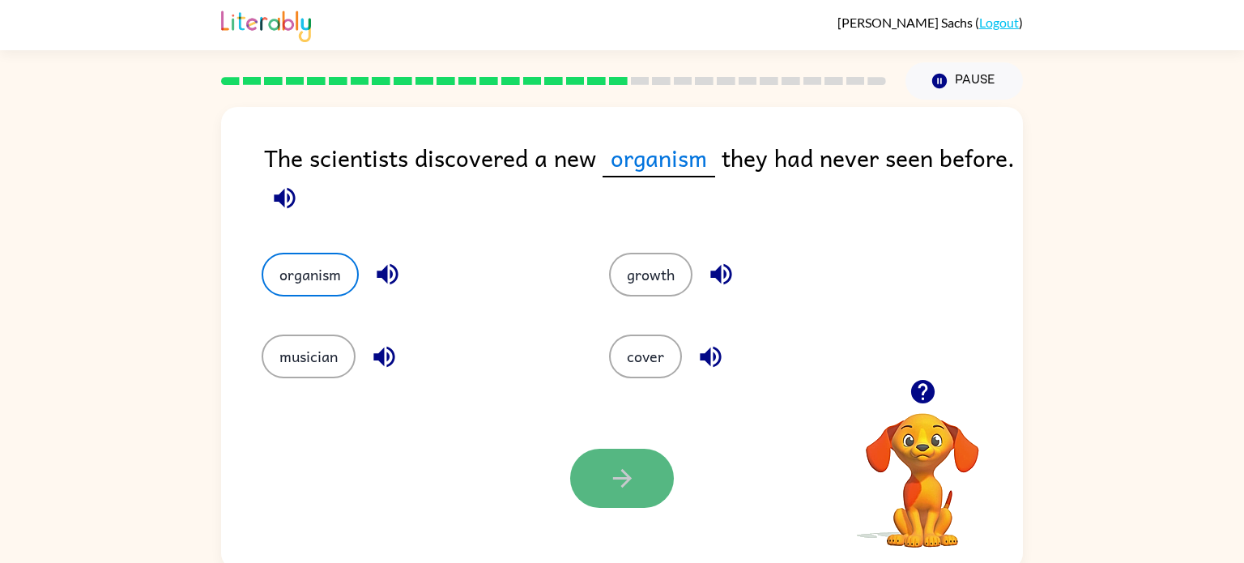
click at [645, 464] on button "button" at bounding box center [622, 478] width 104 height 59
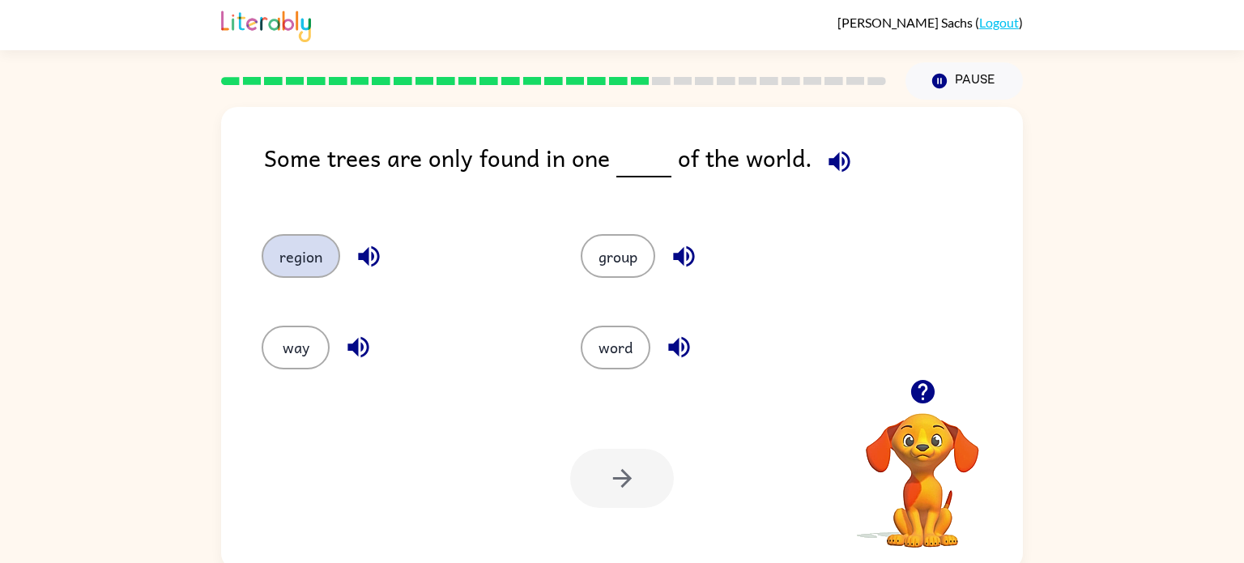
click at [295, 267] on button "region" at bounding box center [301, 256] width 79 height 44
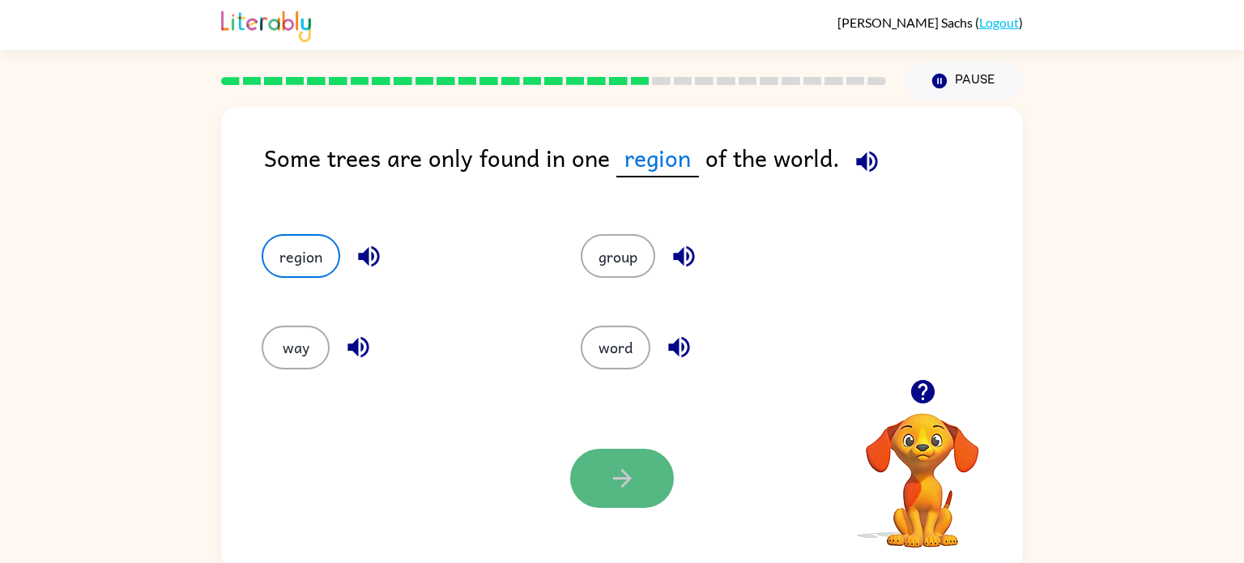
click at [621, 466] on icon "button" at bounding box center [622, 478] width 28 height 28
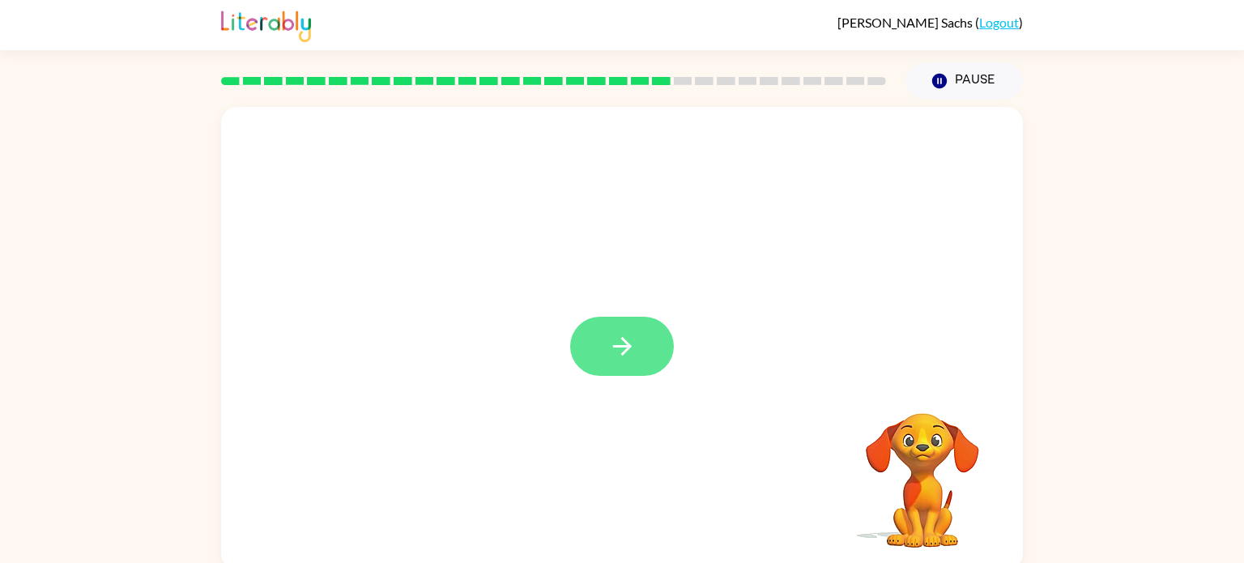
click at [636, 352] on button "button" at bounding box center [622, 346] width 104 height 59
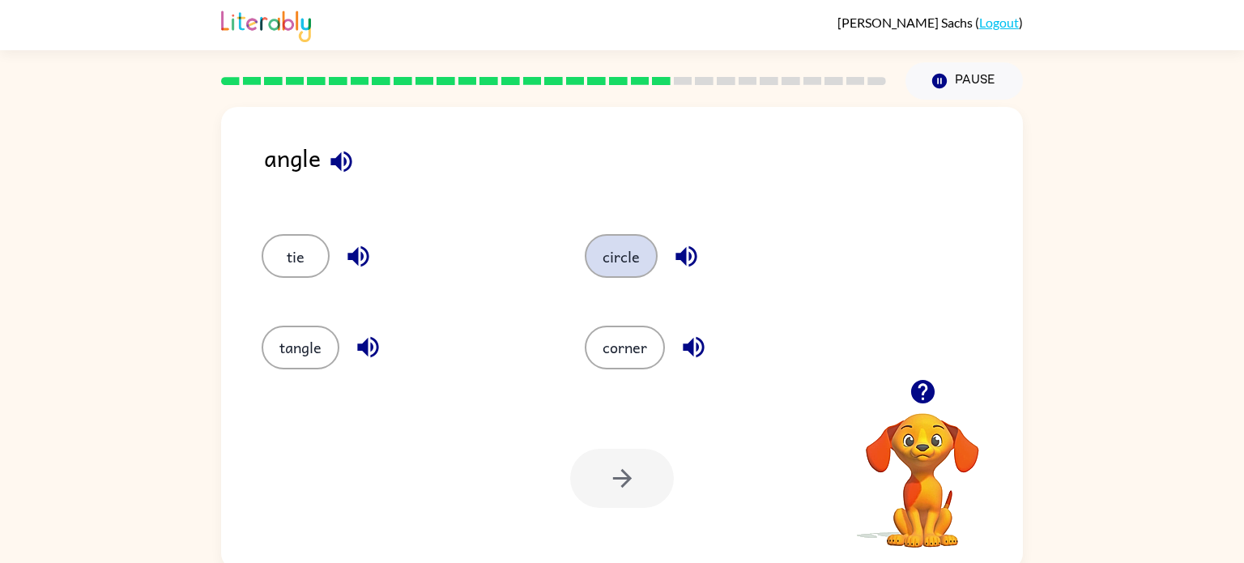
click at [603, 259] on button "circle" at bounding box center [621, 256] width 73 height 44
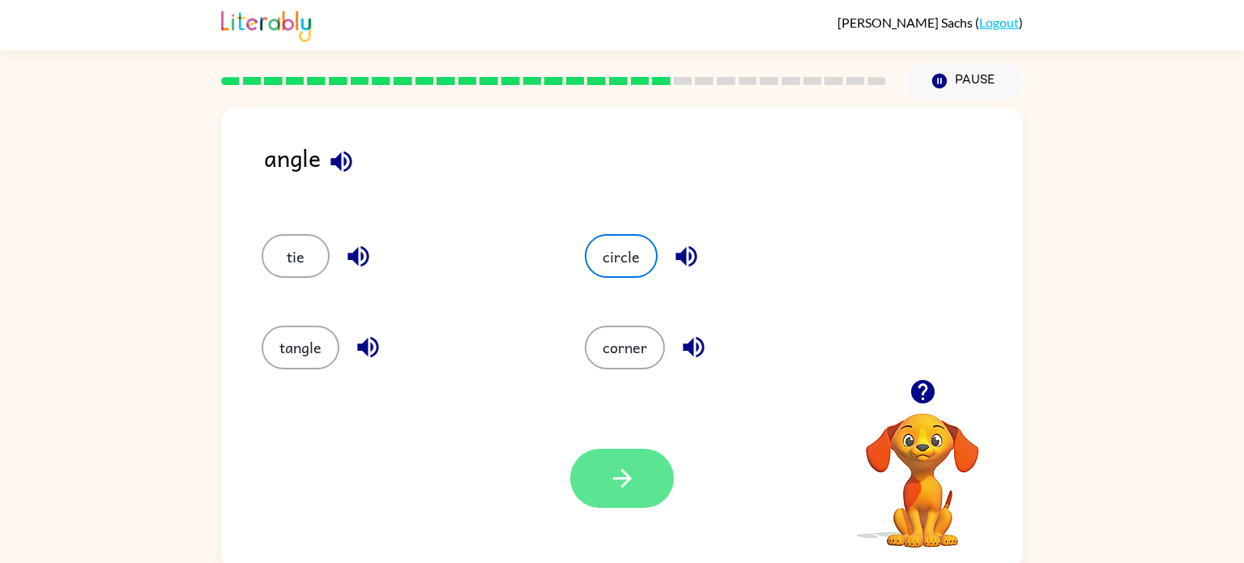
click at [640, 499] on button "button" at bounding box center [622, 478] width 104 height 59
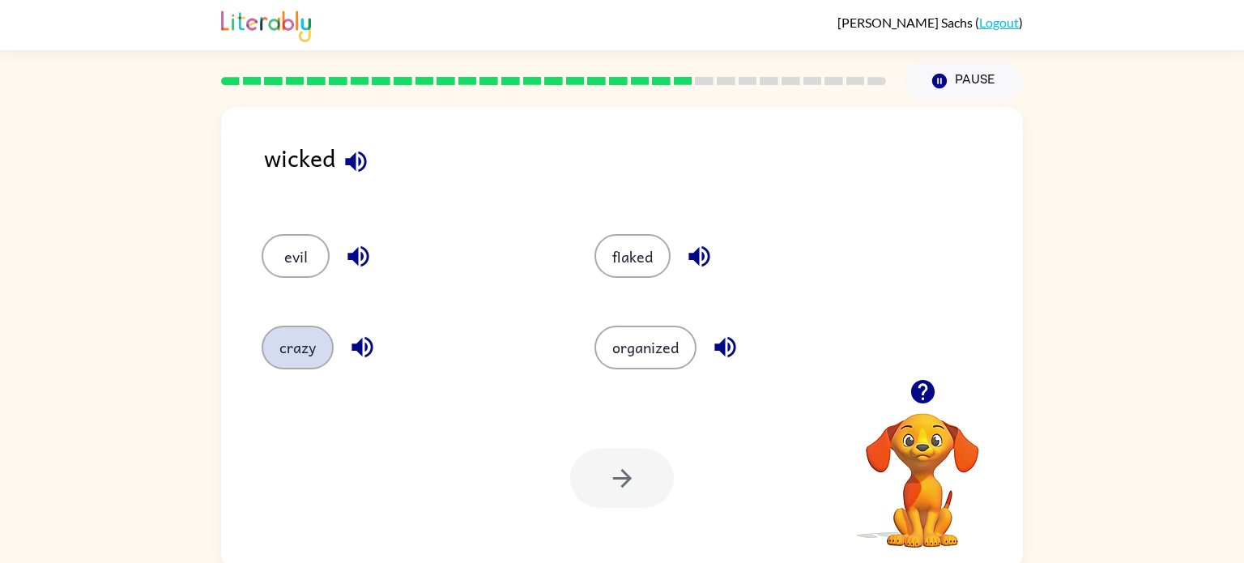
click at [295, 355] on button "crazy" at bounding box center [298, 347] width 72 height 44
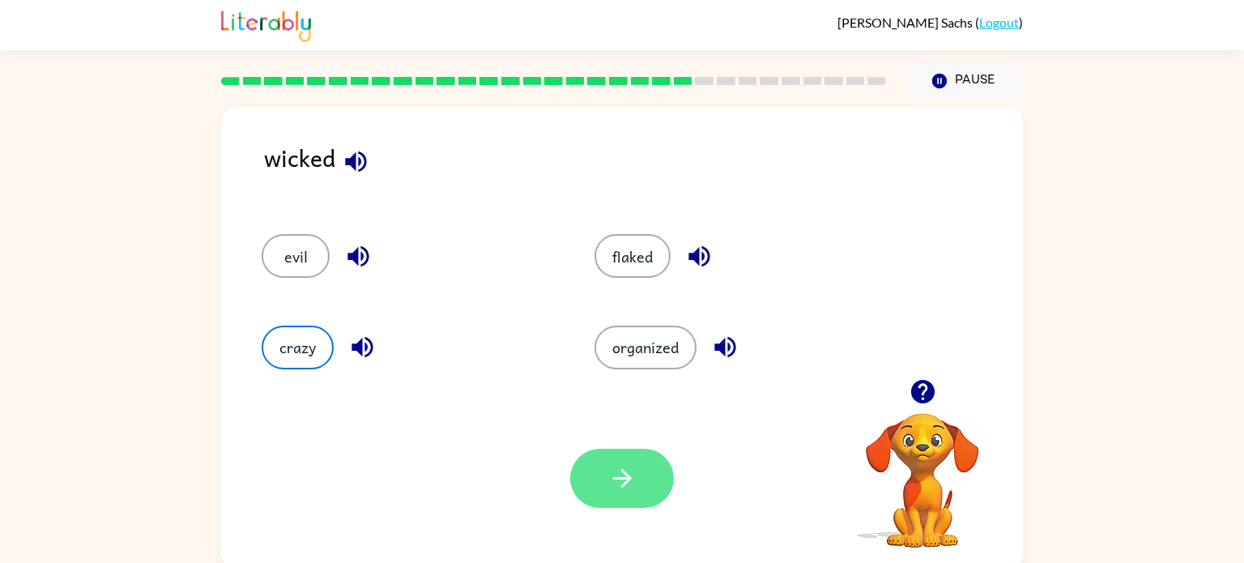
click at [604, 478] on button "button" at bounding box center [622, 478] width 104 height 59
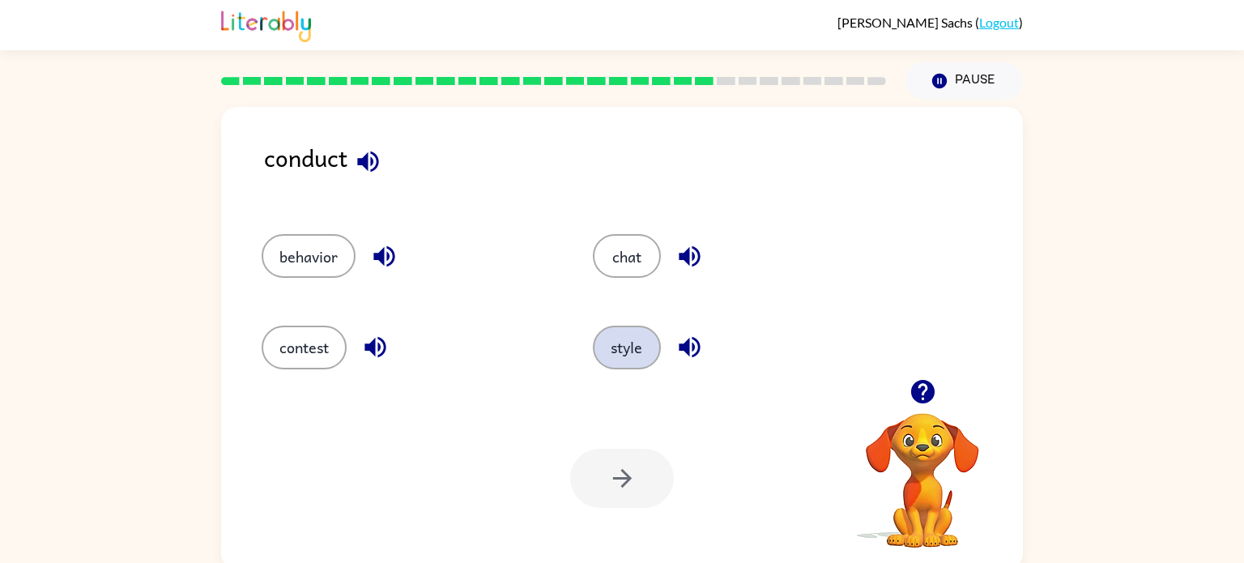
click at [629, 351] on button "style" at bounding box center [627, 347] width 68 height 44
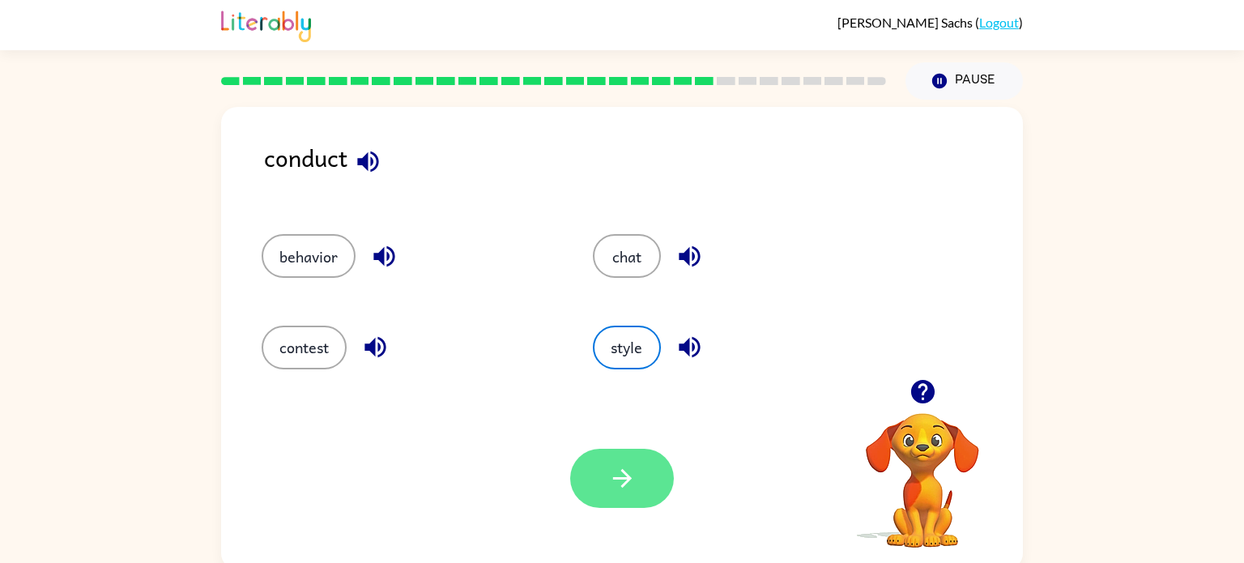
click at [611, 482] on icon "button" at bounding box center [622, 478] width 28 height 28
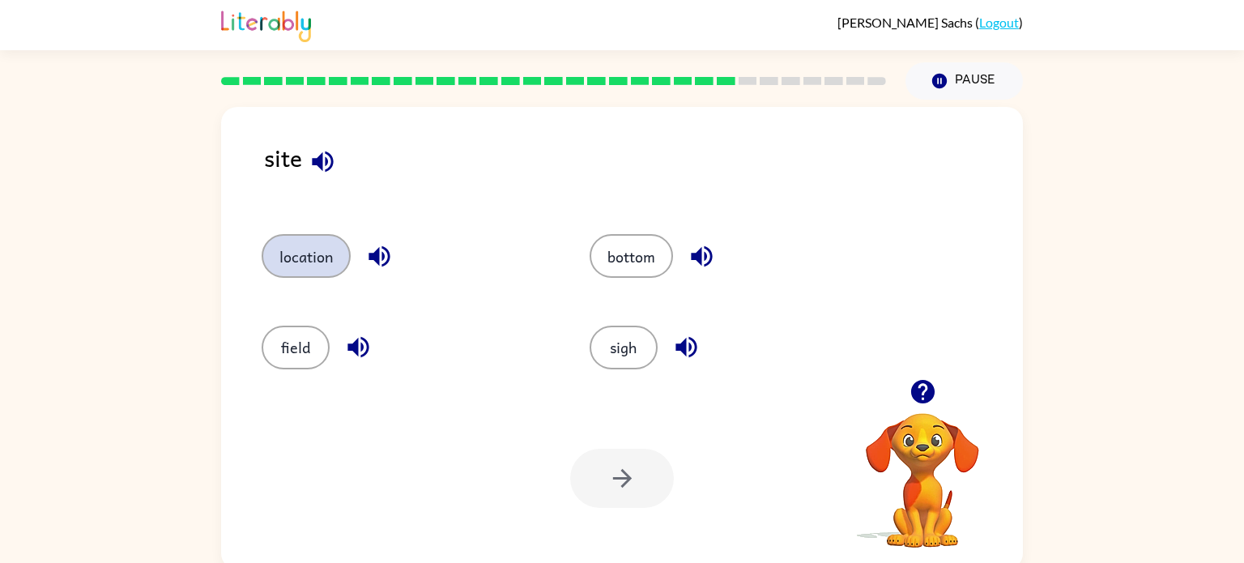
click at [295, 273] on button "location" at bounding box center [306, 256] width 89 height 44
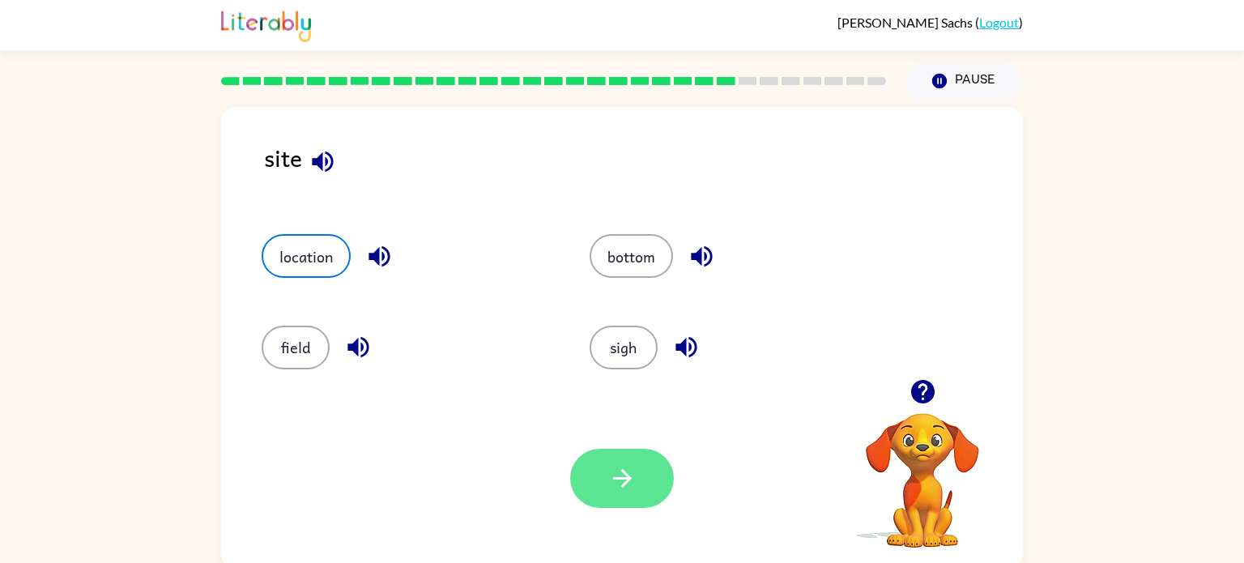
click at [630, 500] on button "button" at bounding box center [622, 478] width 104 height 59
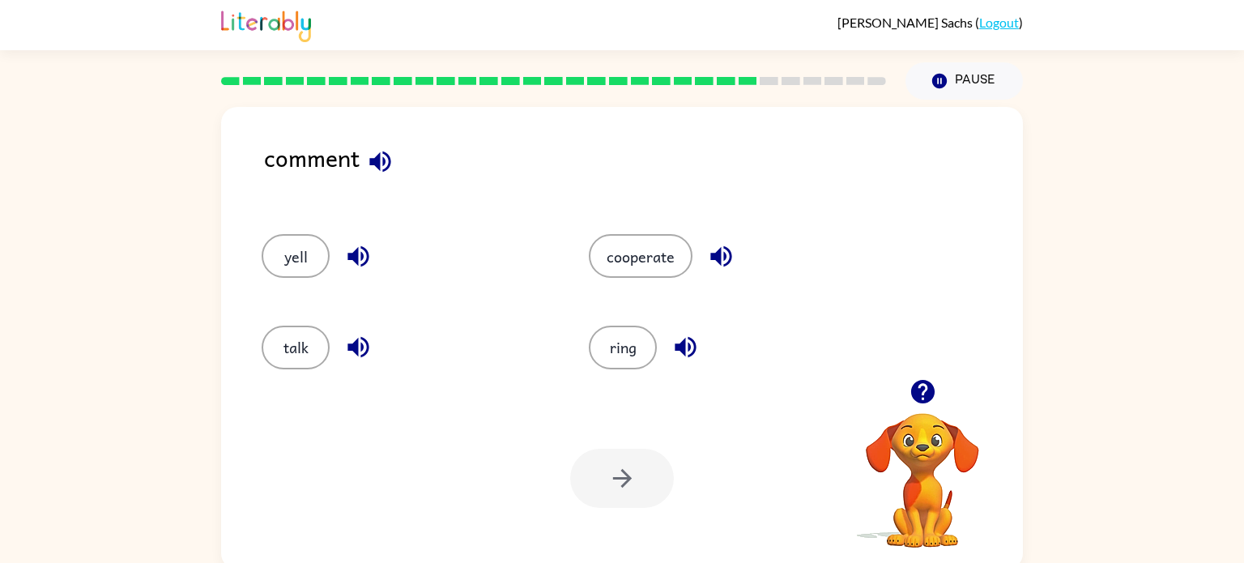
scroll to position [6, 0]
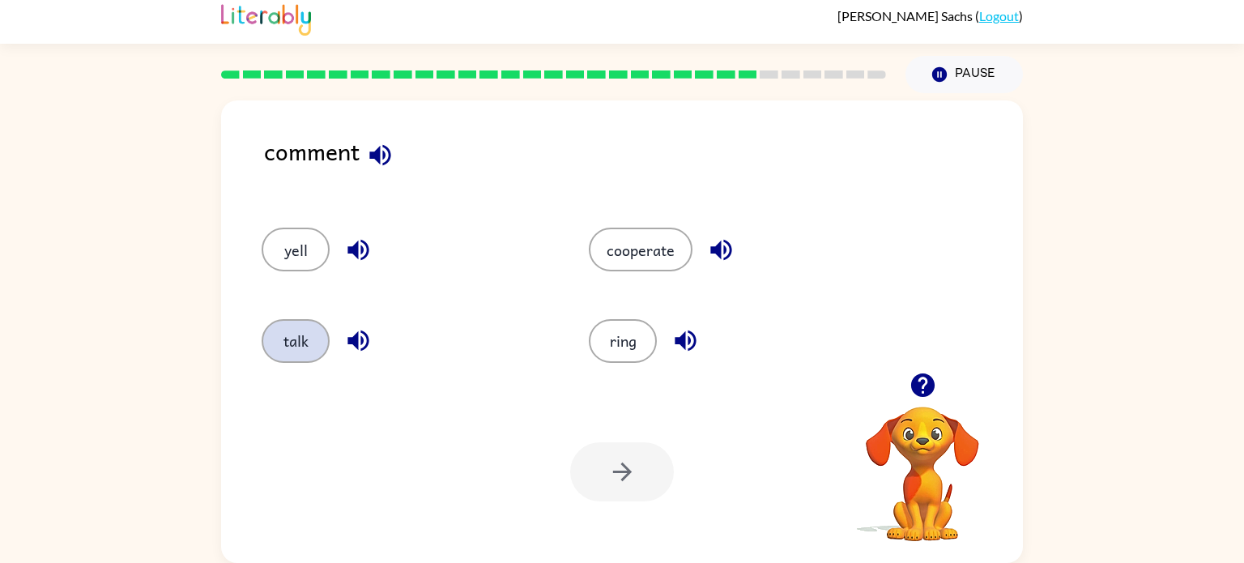
click at [302, 359] on button "talk" at bounding box center [296, 341] width 68 height 44
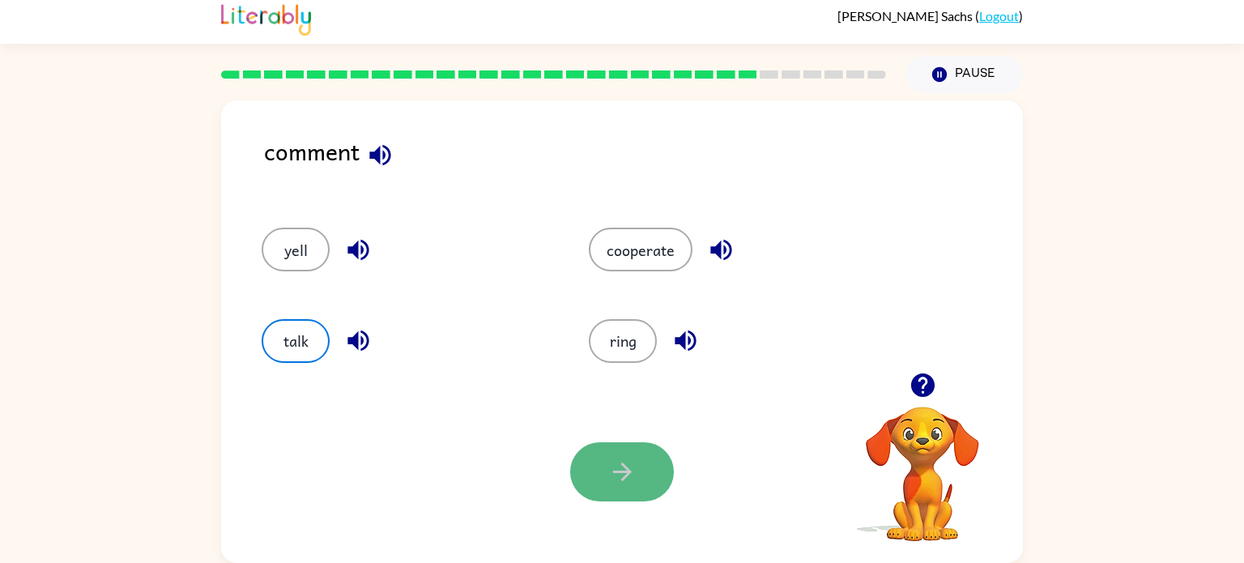
click at [622, 474] on icon "button" at bounding box center [622, 471] width 28 height 28
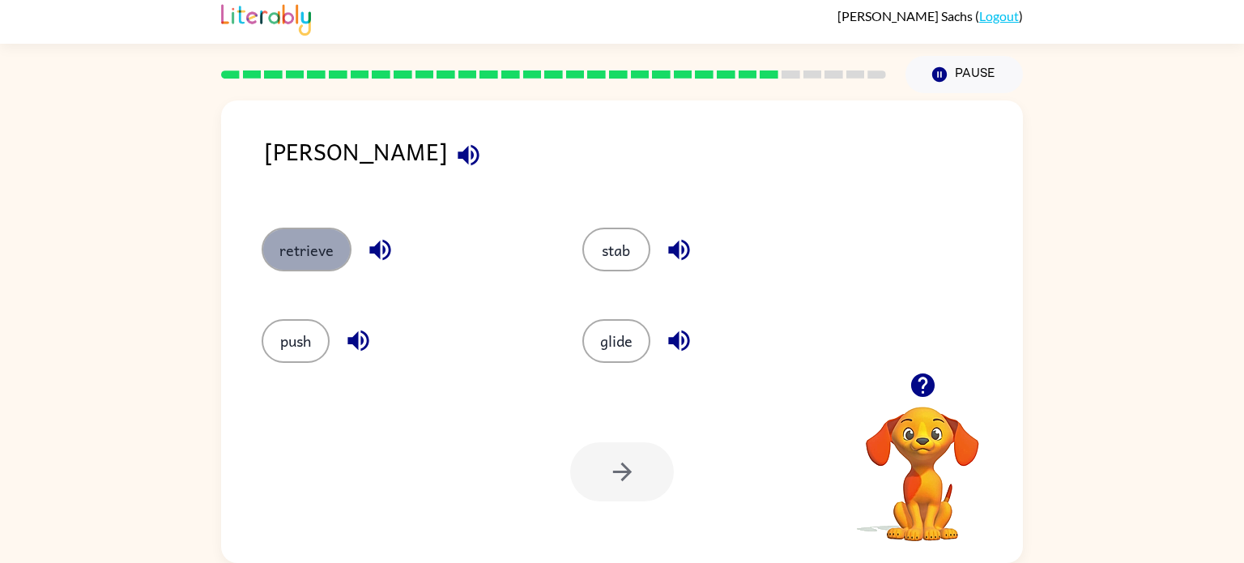
click at [308, 238] on button "retrieve" at bounding box center [307, 250] width 90 height 44
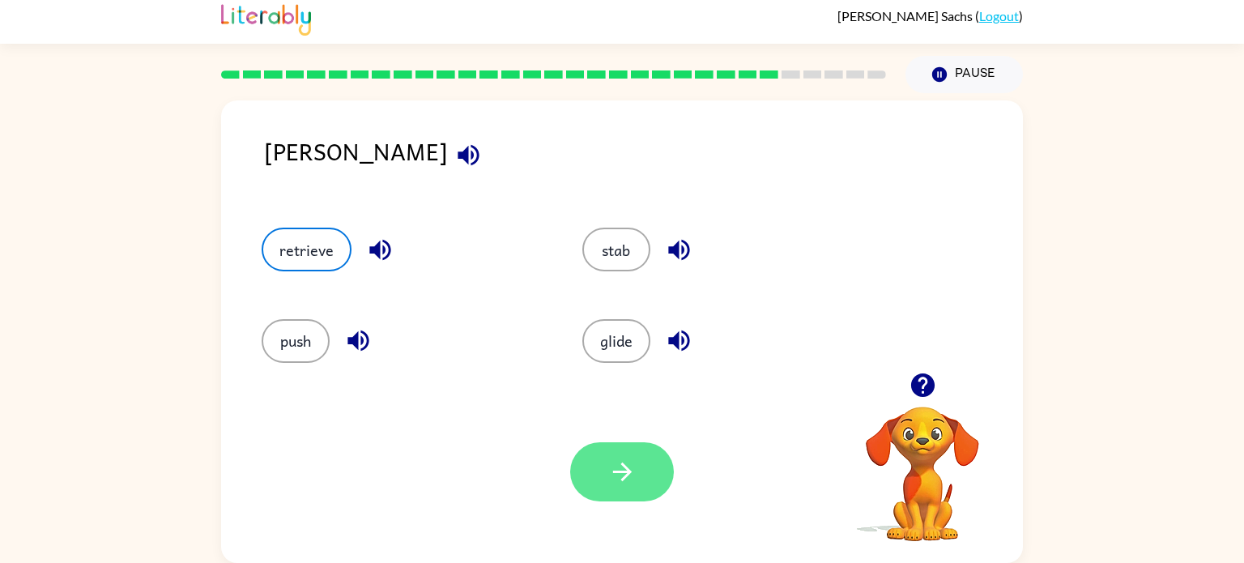
click at [625, 450] on button "button" at bounding box center [622, 471] width 104 height 59
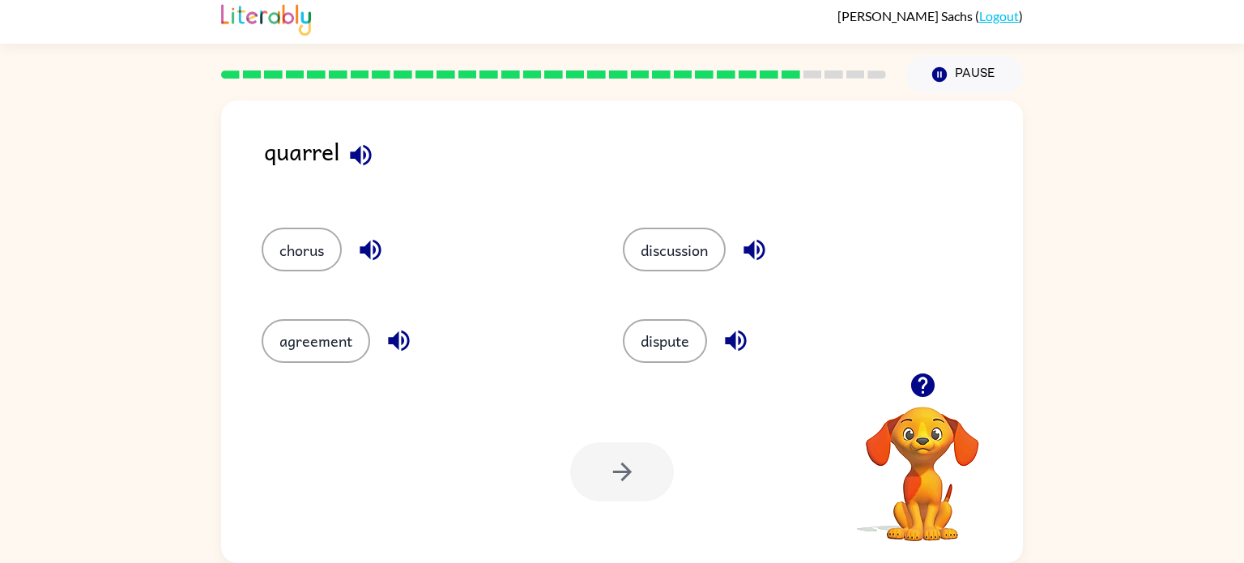
click at [633, 484] on div at bounding box center [622, 471] width 104 height 59
click at [315, 350] on button "agreement" at bounding box center [316, 341] width 108 height 44
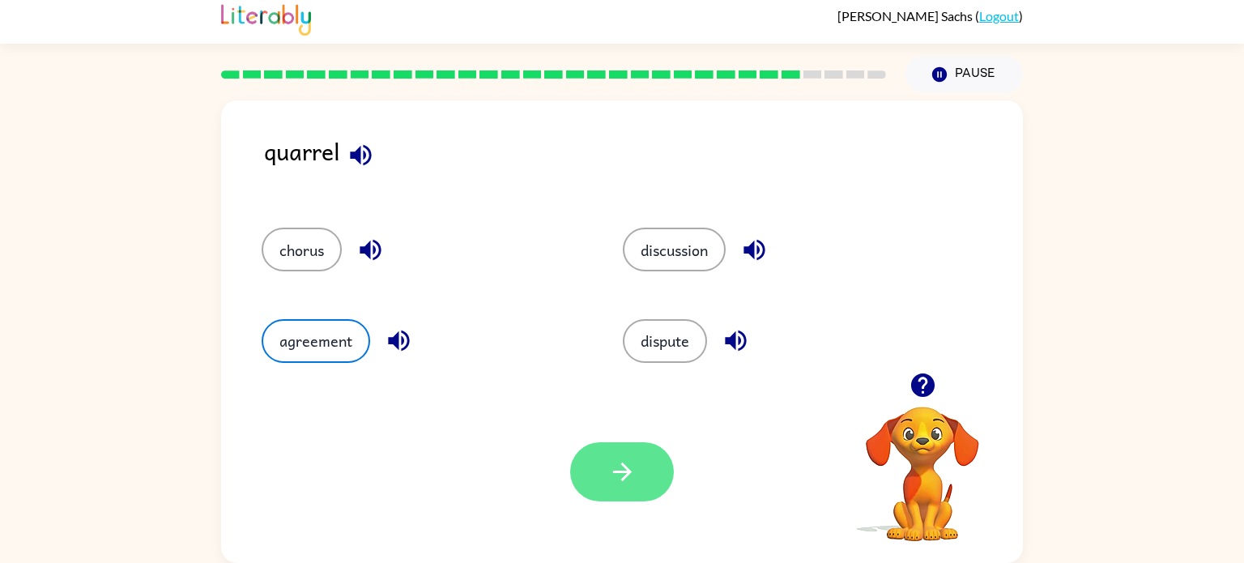
click at [616, 474] on icon "button" at bounding box center [622, 471] width 28 height 28
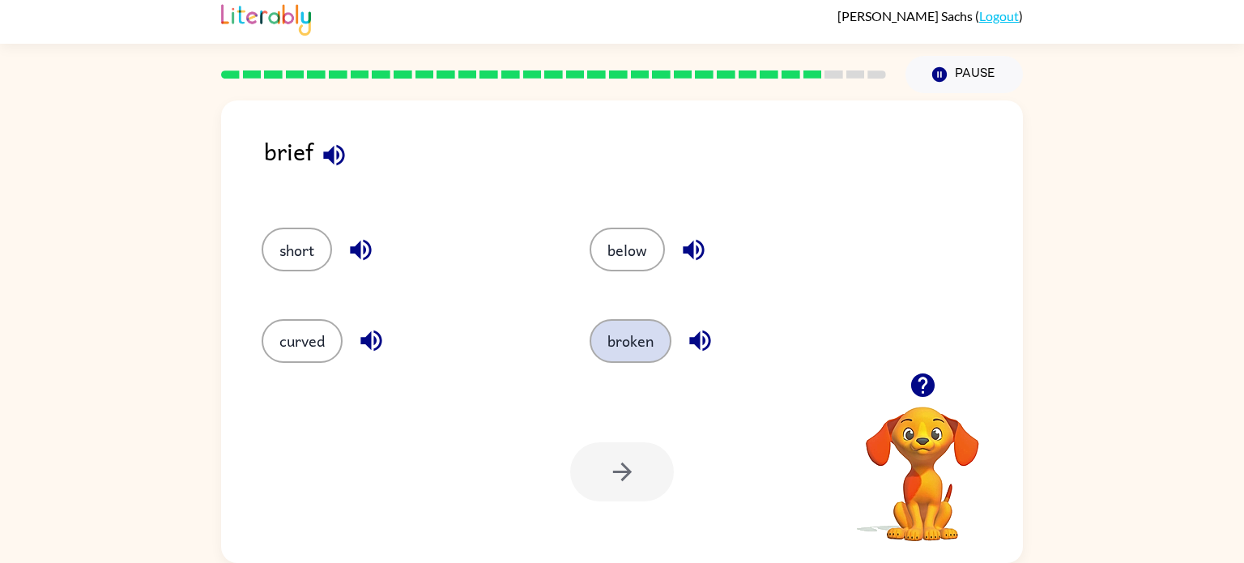
click at [637, 351] on button "broken" at bounding box center [630, 341] width 82 height 44
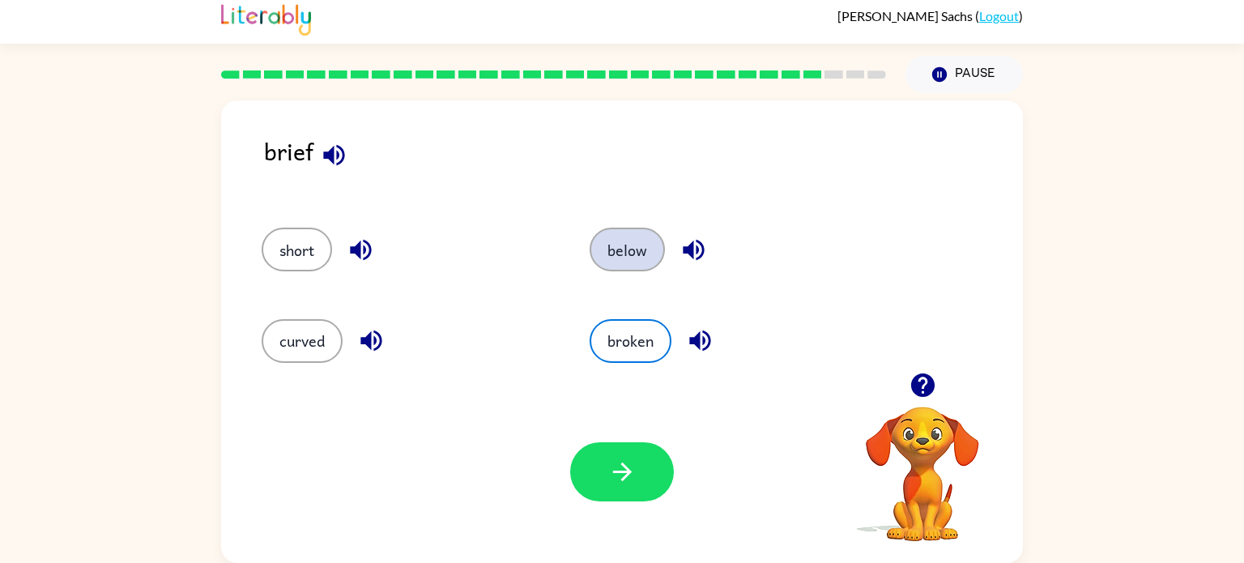
click at [609, 238] on button "below" at bounding box center [626, 250] width 75 height 44
click at [576, 492] on div at bounding box center [622, 471] width 104 height 59
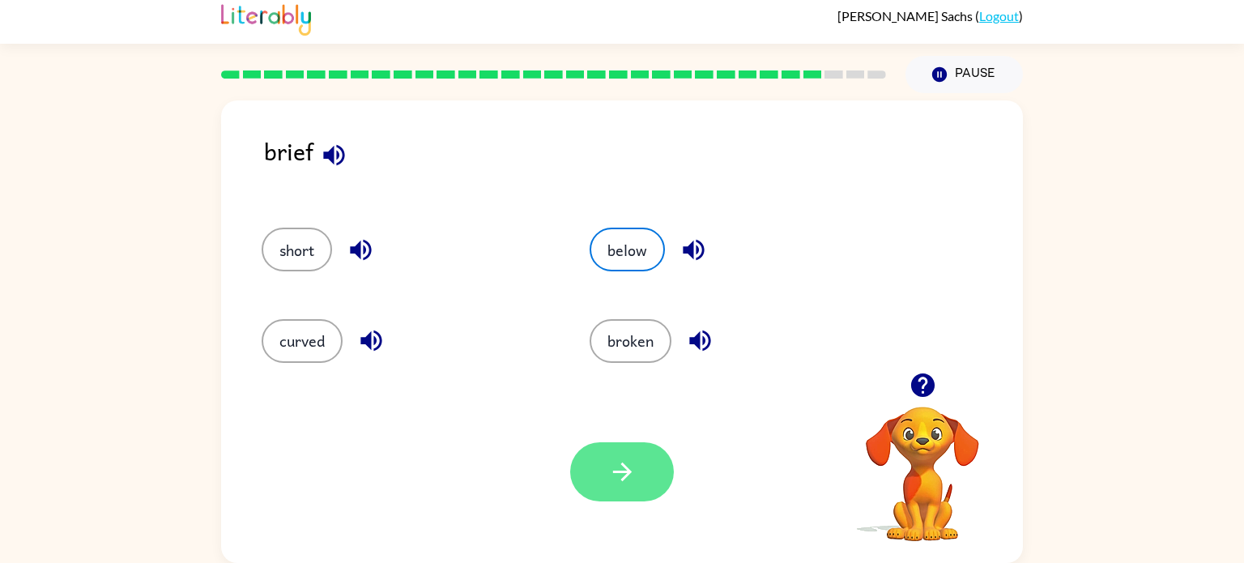
click at [611, 445] on button "button" at bounding box center [622, 471] width 104 height 59
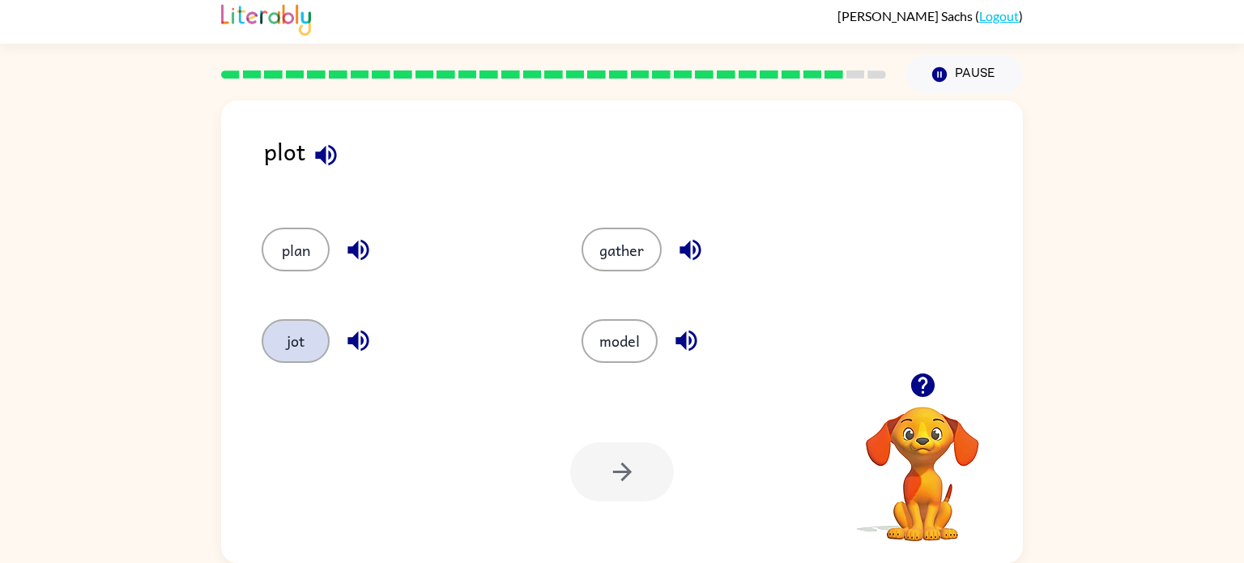
click at [284, 322] on button "jot" at bounding box center [296, 341] width 68 height 44
click at [302, 342] on button "jot" at bounding box center [296, 341] width 68 height 44
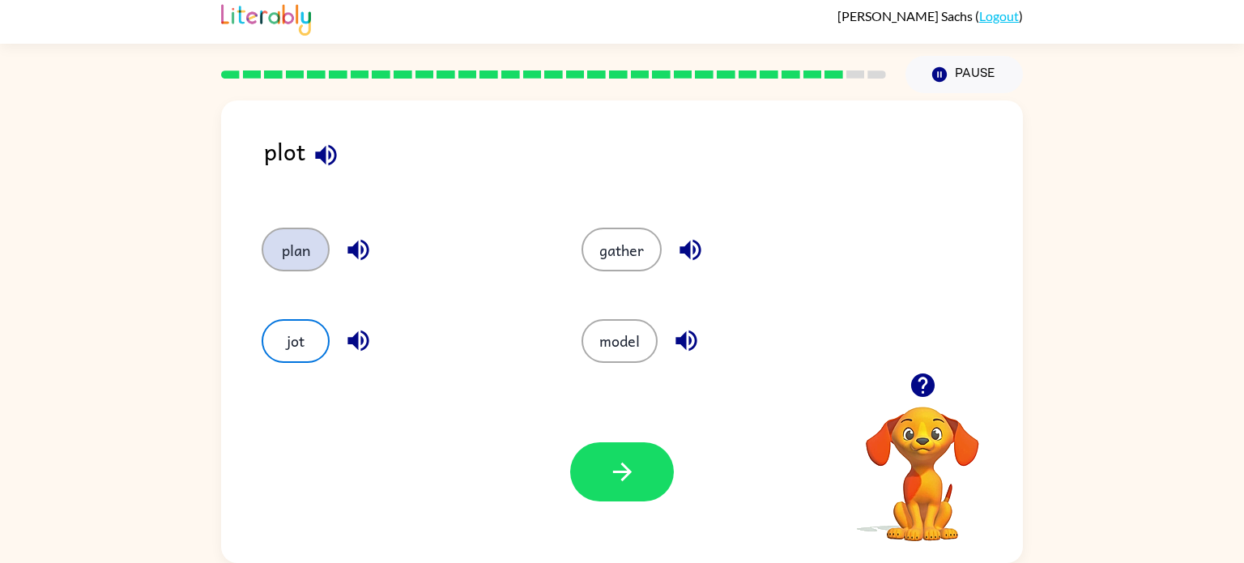
click at [300, 252] on button "plan" at bounding box center [296, 250] width 68 height 44
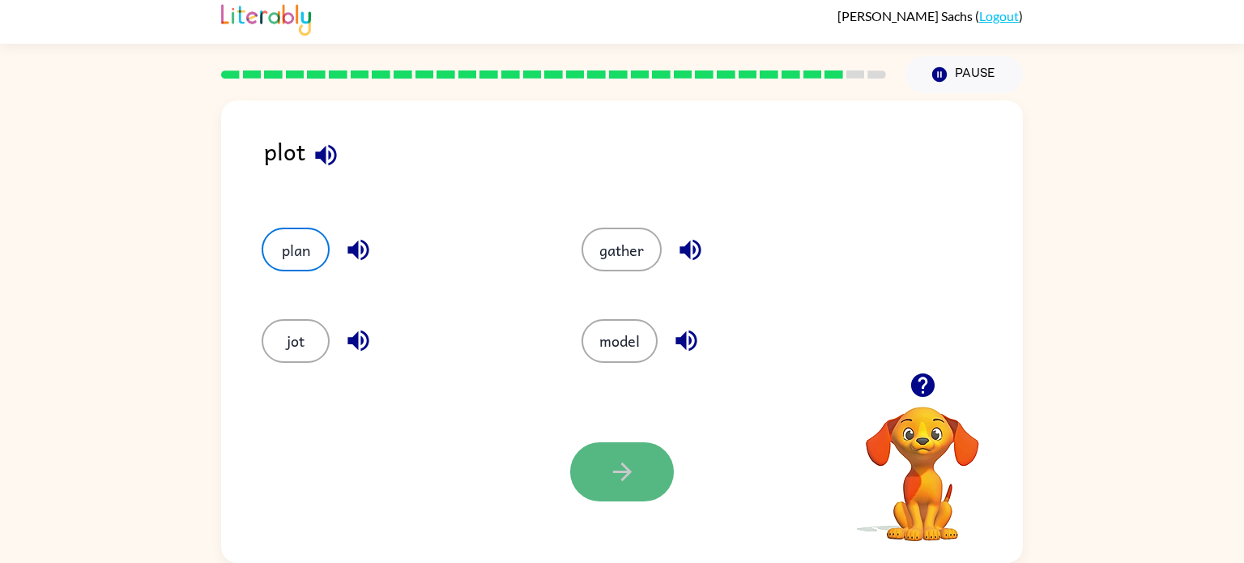
click at [602, 483] on button "button" at bounding box center [622, 471] width 104 height 59
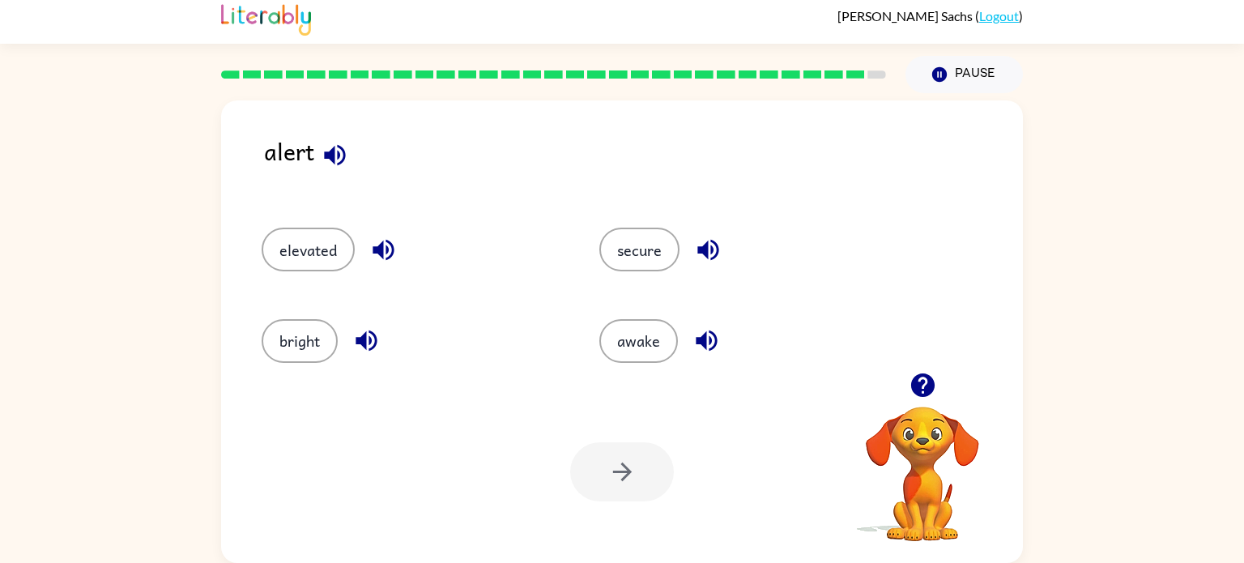
scroll to position [0, 0]
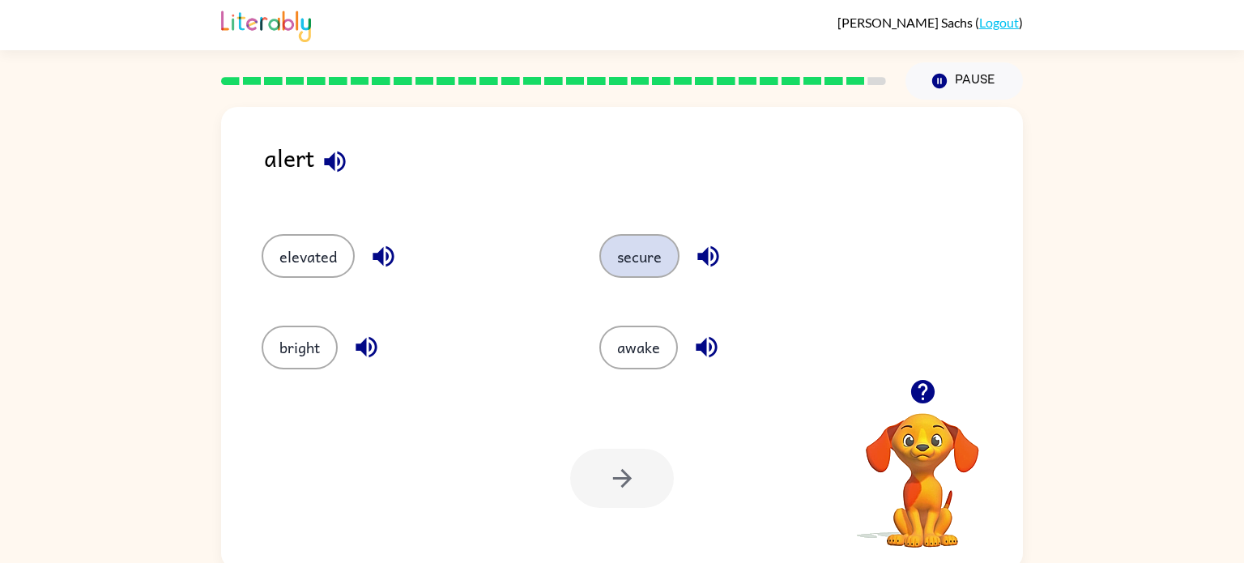
click at [634, 262] on button "secure" at bounding box center [639, 256] width 80 height 44
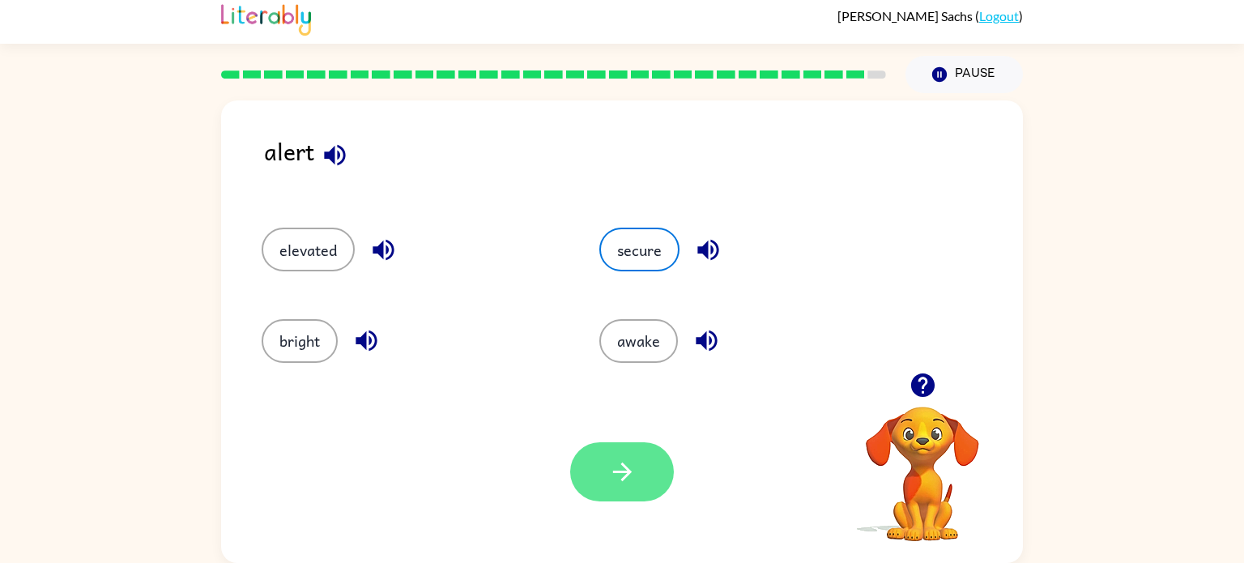
click at [640, 475] on button "button" at bounding box center [622, 471] width 104 height 59
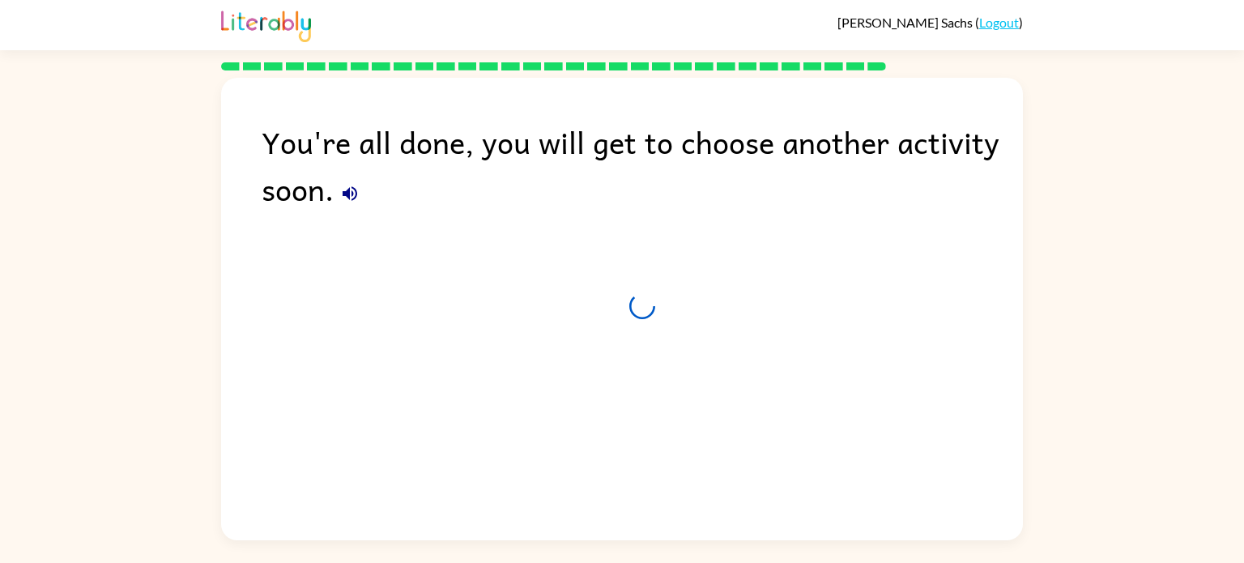
scroll to position [0, 0]
